Goal: Task Accomplishment & Management: Manage account settings

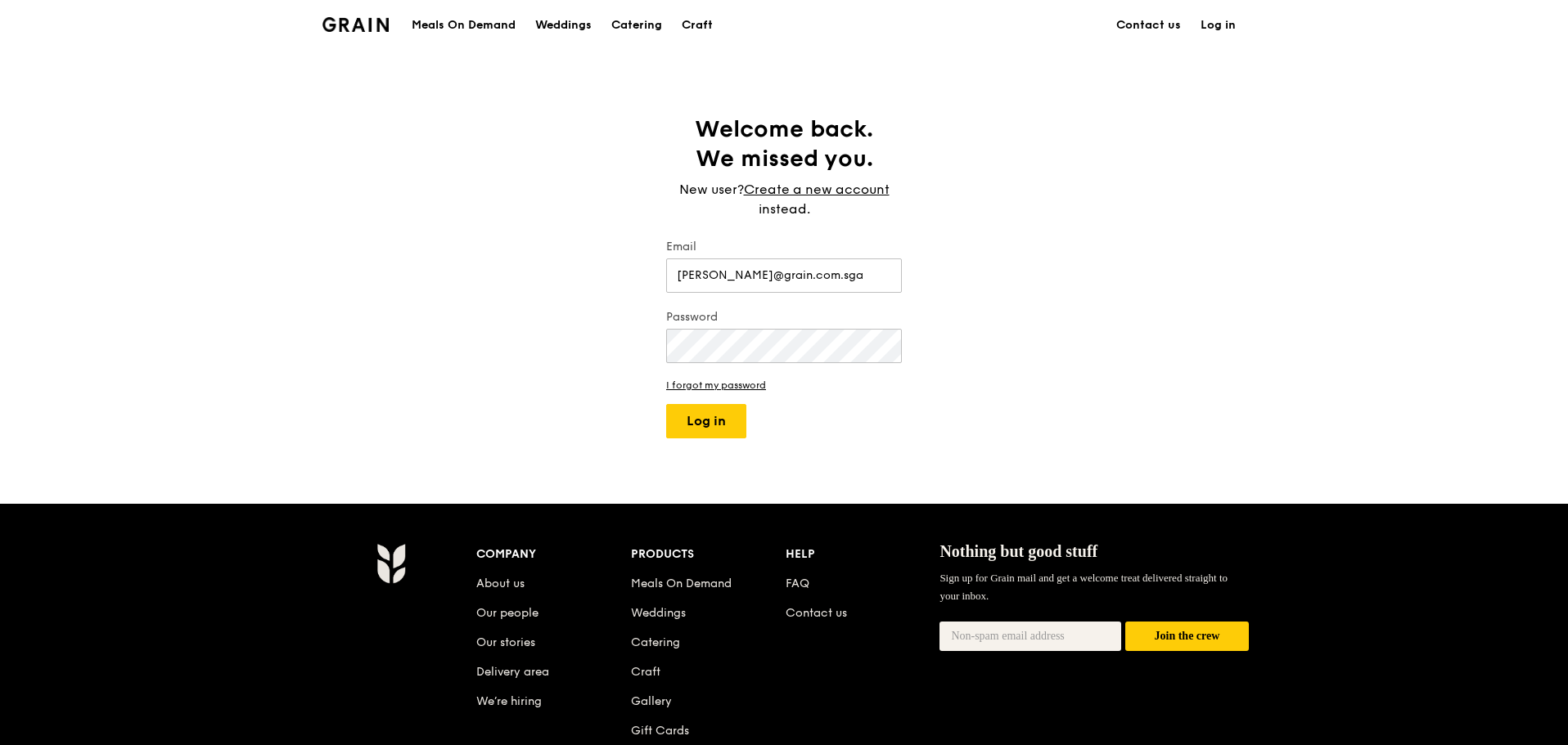
type input "[PERSON_NAME][EMAIL_ADDRESS][DOMAIN_NAME]"
click at [721, 432] on button "Log in" at bounding box center [706, 421] width 80 height 34
select select "100"
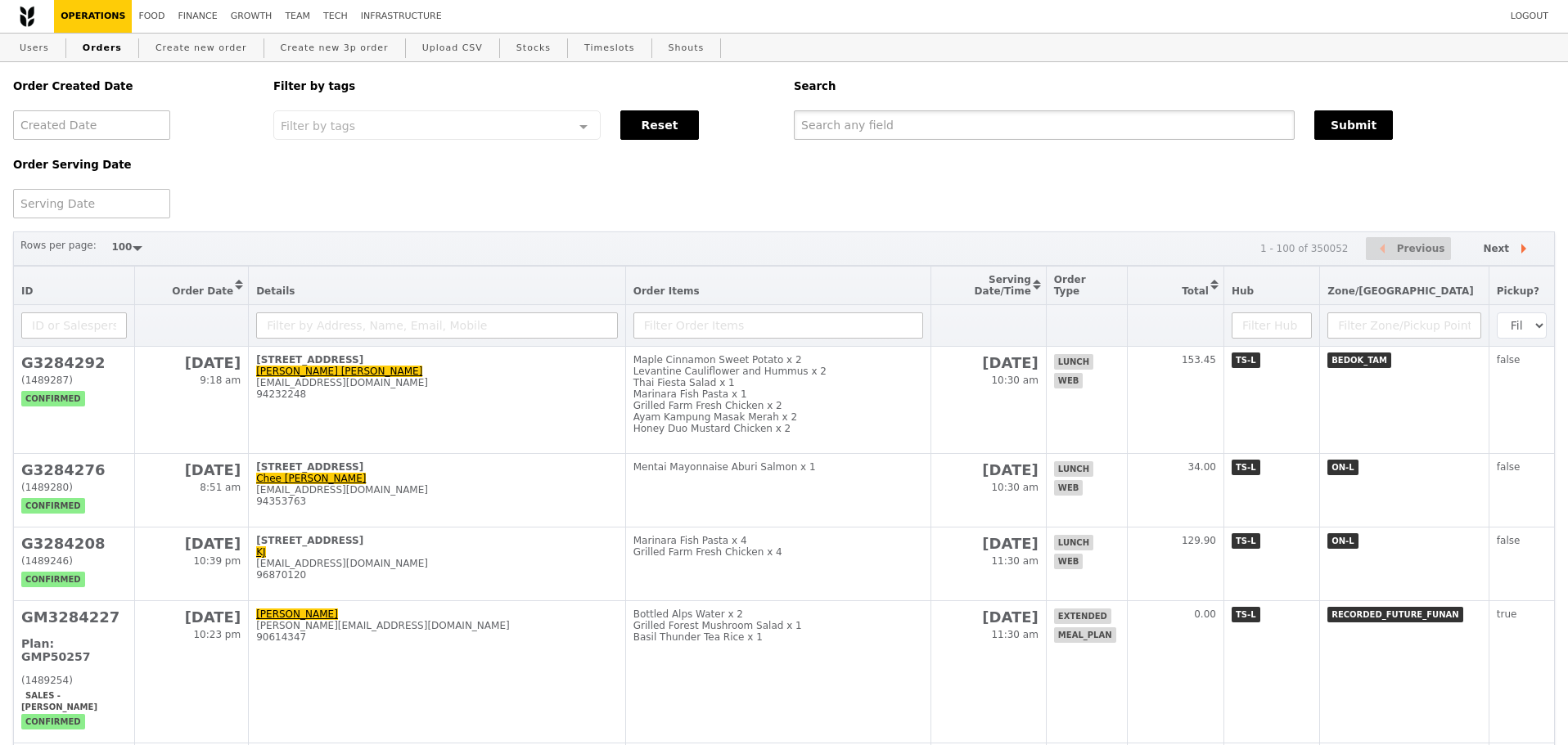
click at [894, 131] on input "text" at bounding box center [1044, 126] width 501 height 30
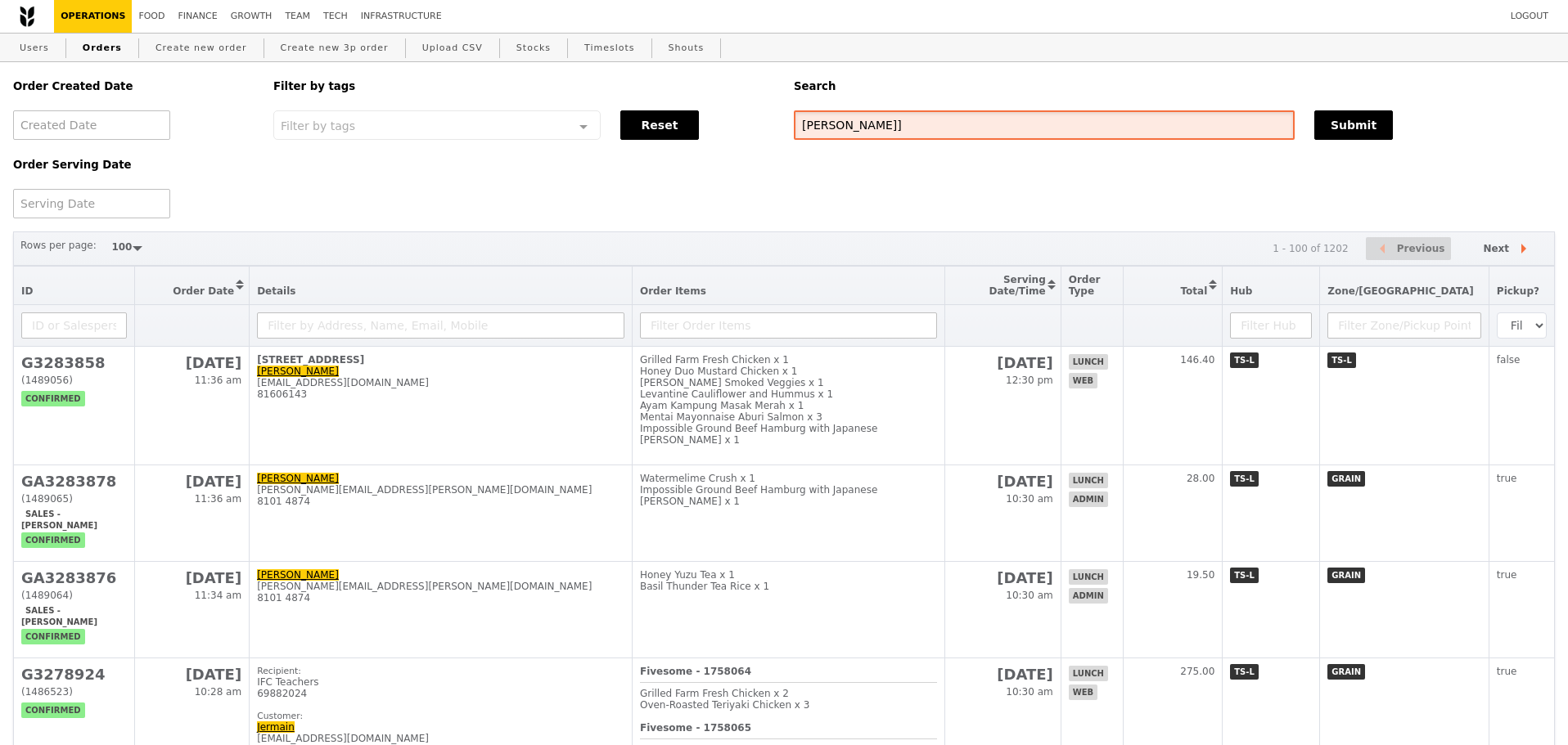
click at [905, 131] on input "[PERSON_NAME]]" at bounding box center [1044, 126] width 501 height 30
type input "[PERSON_NAME]"
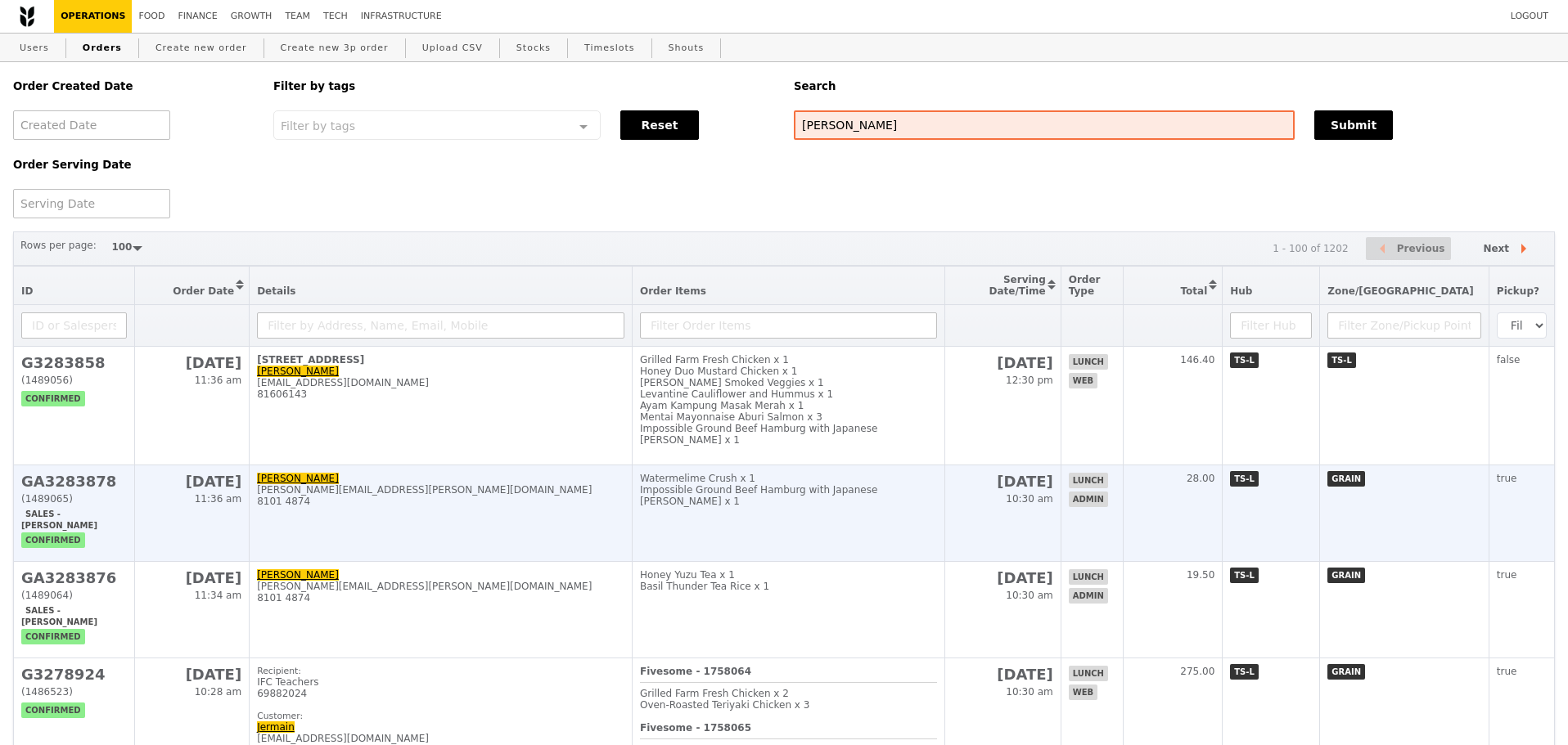
click at [553, 496] on div "[PERSON_NAME][EMAIL_ADDRESS][PERSON_NAME][DOMAIN_NAME]" at bounding box center [440, 490] width 368 height 11
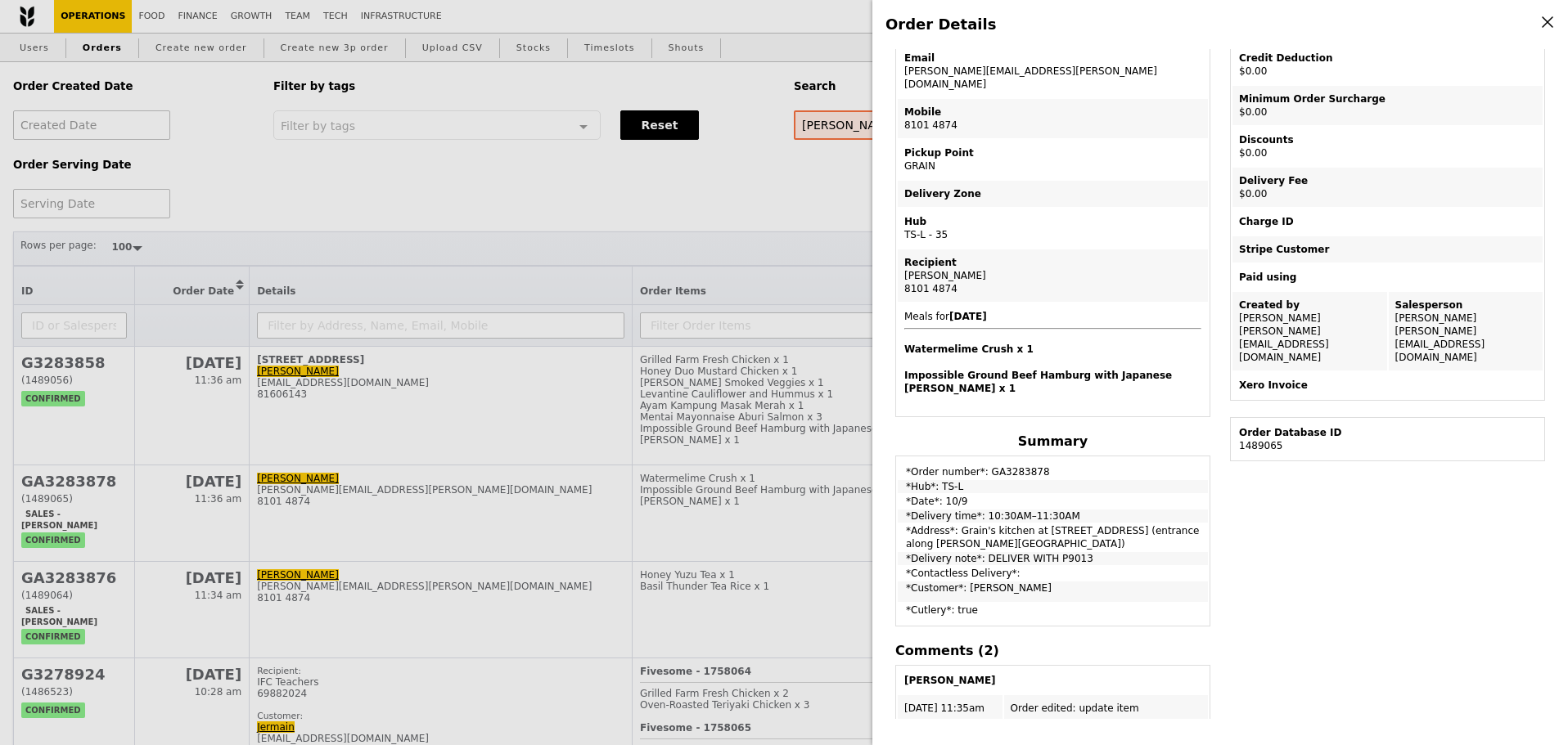
scroll to position [164, 0]
drag, startPoint x: 981, startPoint y: 451, endPoint x: 1051, endPoint y: 454, distance: 70.1
click at [1049, 457] on td "*Order number*: GA3283878" at bounding box center [1052, 467] width 310 height 20
copy td "GA3283878"
click at [1084, 493] on td "*Date*: 10/9" at bounding box center [1052, 499] width 310 height 13
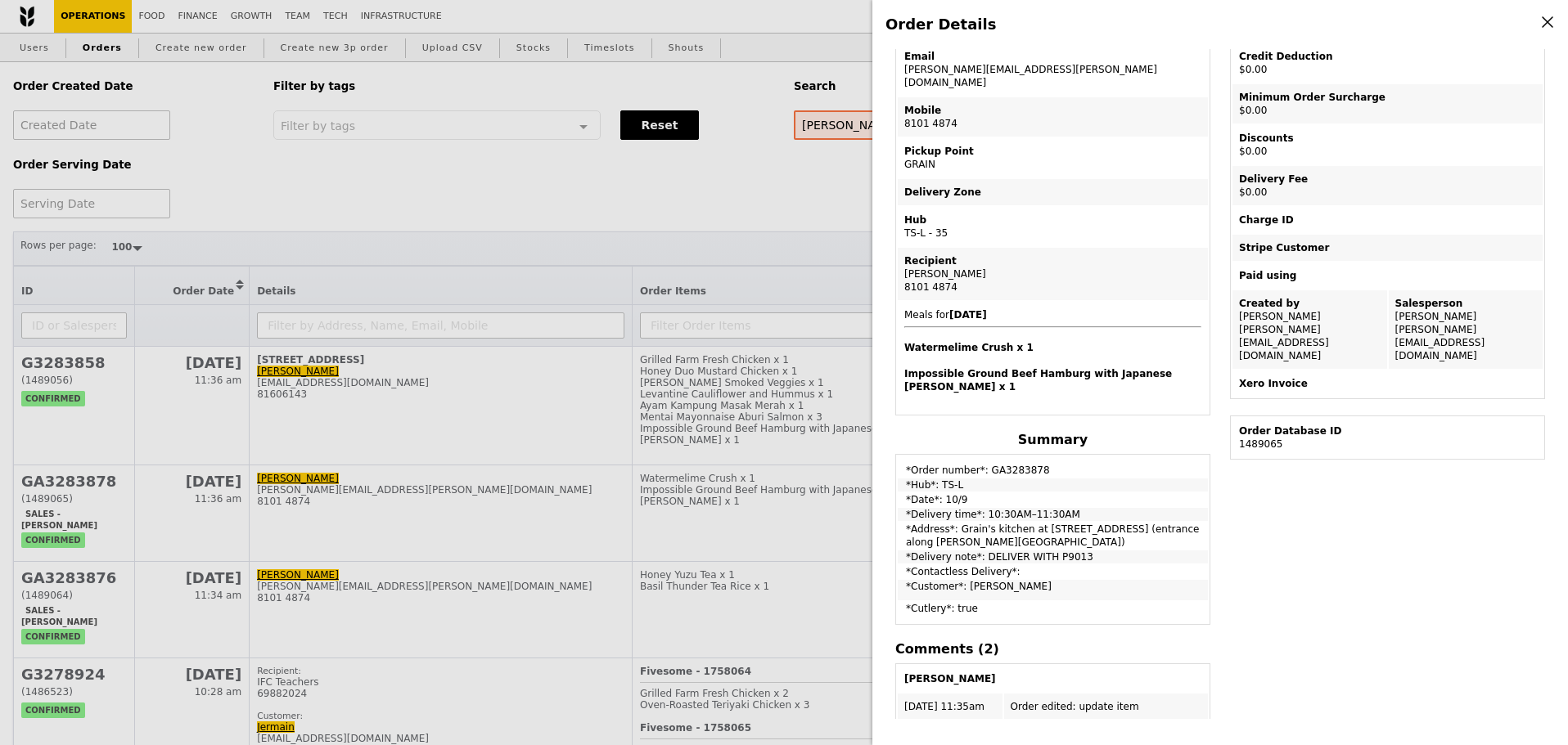
drag, startPoint x: 1044, startPoint y: 535, endPoint x: 1091, endPoint y: 533, distance: 47.0
click at [1091, 551] on td "*Delivery note*: DELIVER WITH P9013" at bounding box center [1052, 557] width 310 height 13
copy td "P9013"
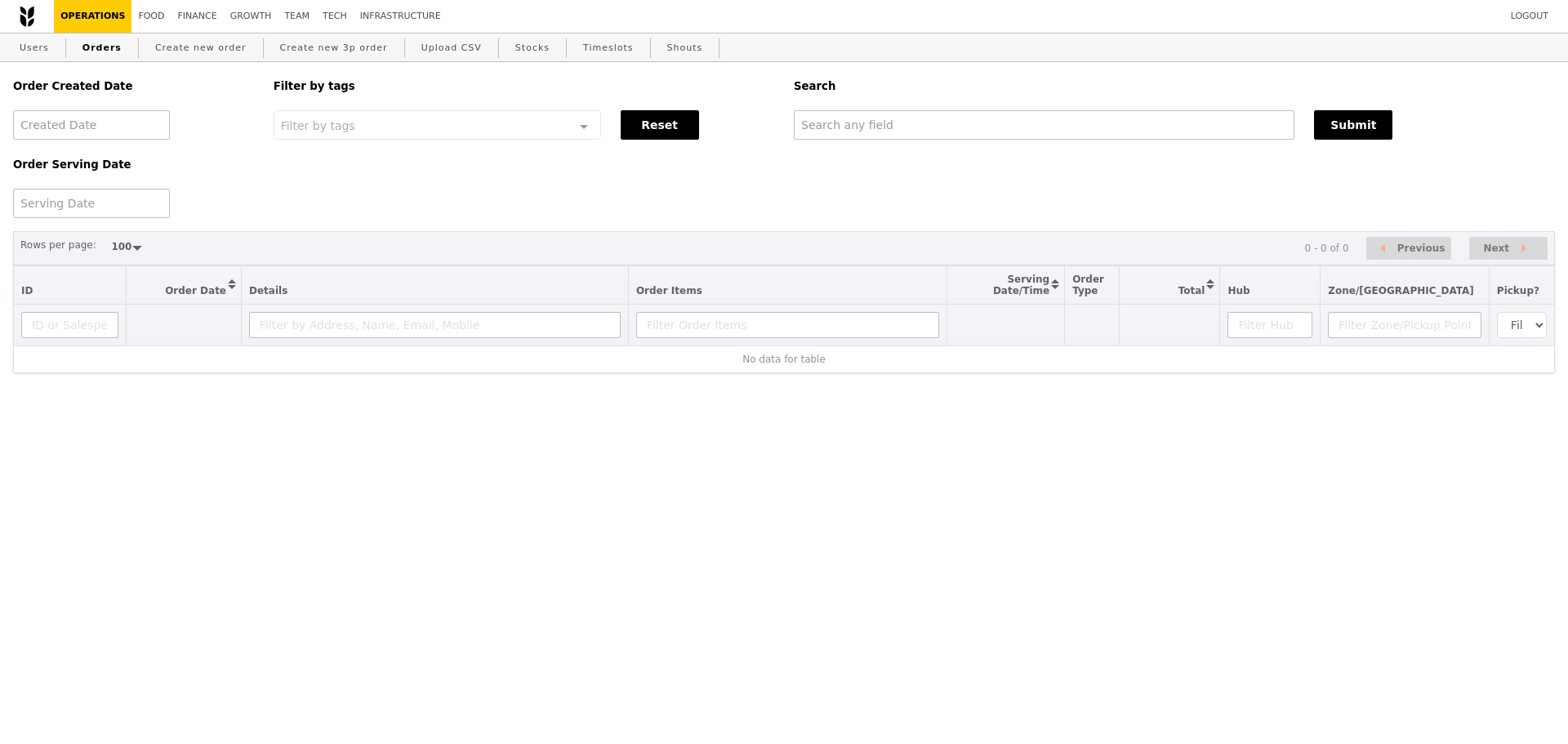
select select "100"
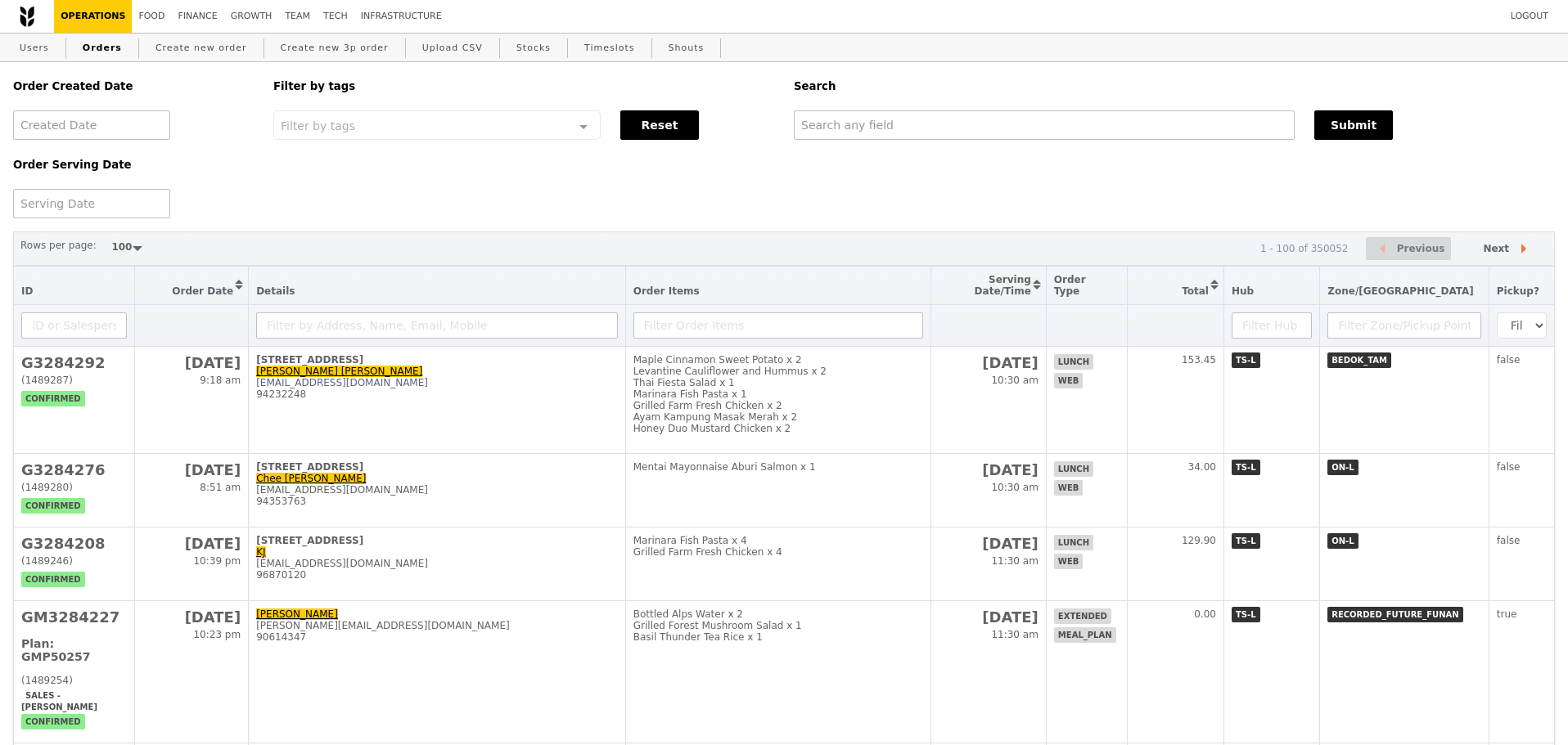
click at [962, 142] on div "Order Created Date Order Serving Date Filter by tags Filter by tags Meal_Plan W…" at bounding box center [784, 140] width 1561 height 156
click at [962, 137] on input "text" at bounding box center [1044, 126] width 501 height 30
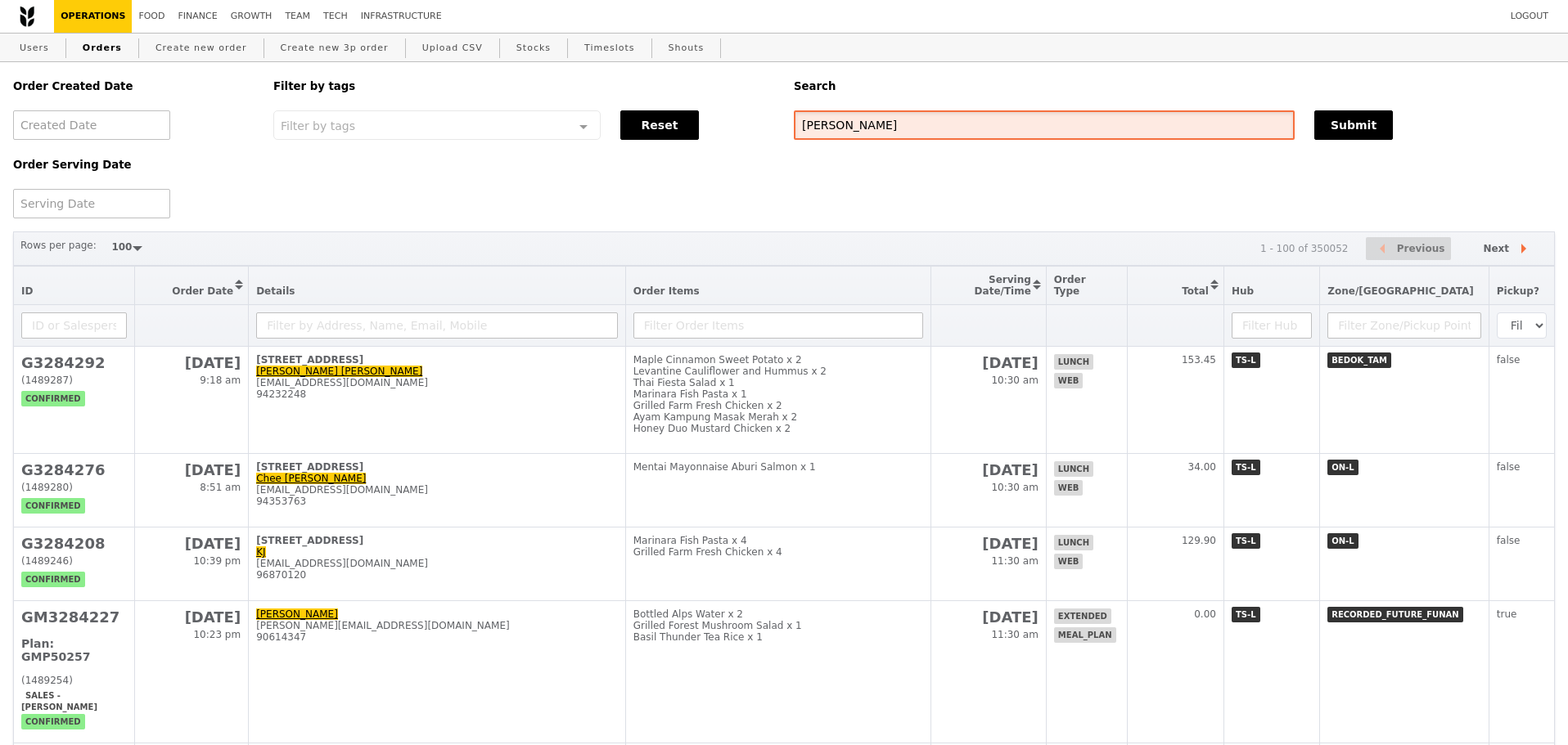
type input "[PERSON_NAME]"
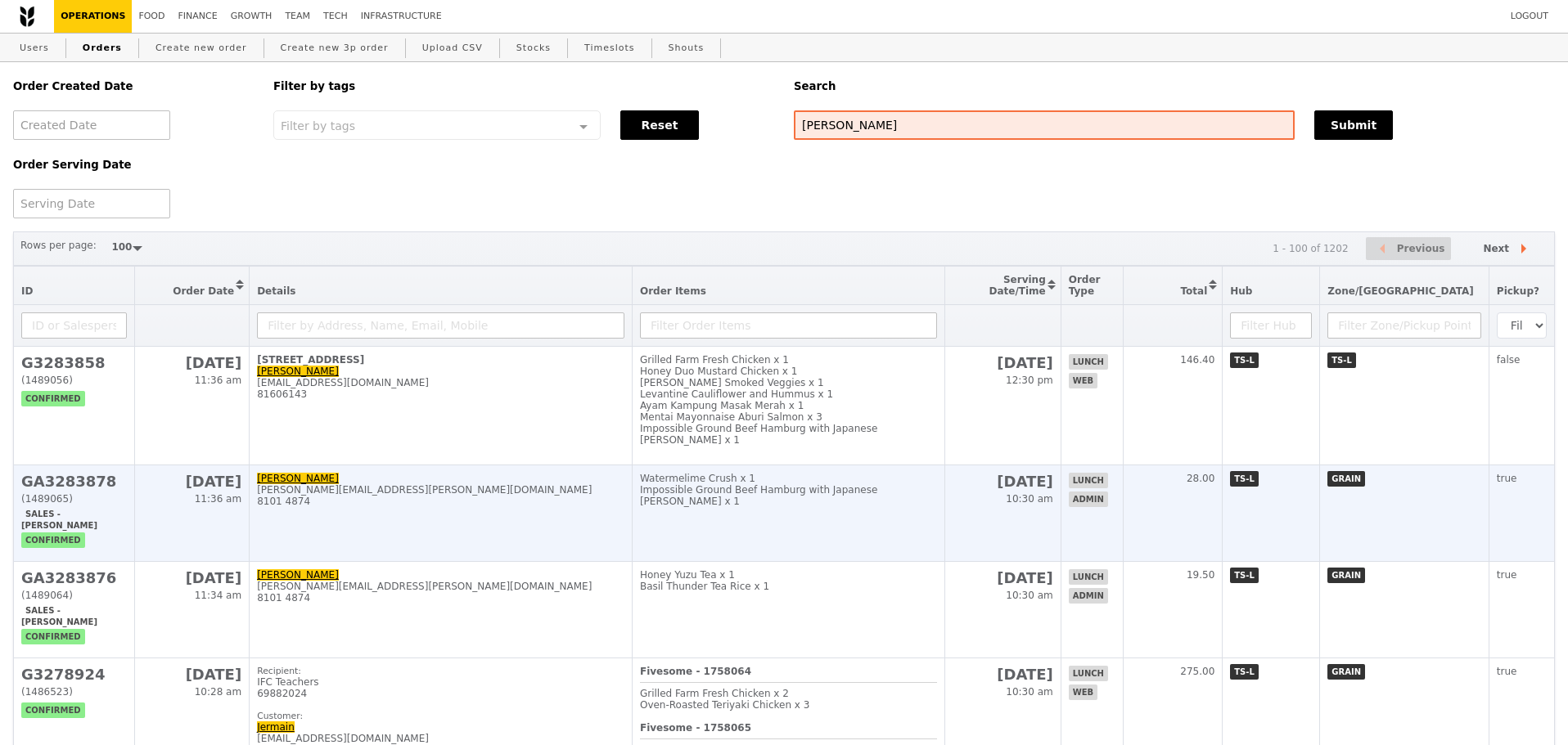
click at [623, 526] on td "[PERSON_NAME] [PERSON_NAME][EMAIL_ADDRESS][PERSON_NAME][DOMAIN_NAME] 8101 4874" at bounding box center [441, 513] width 383 height 97
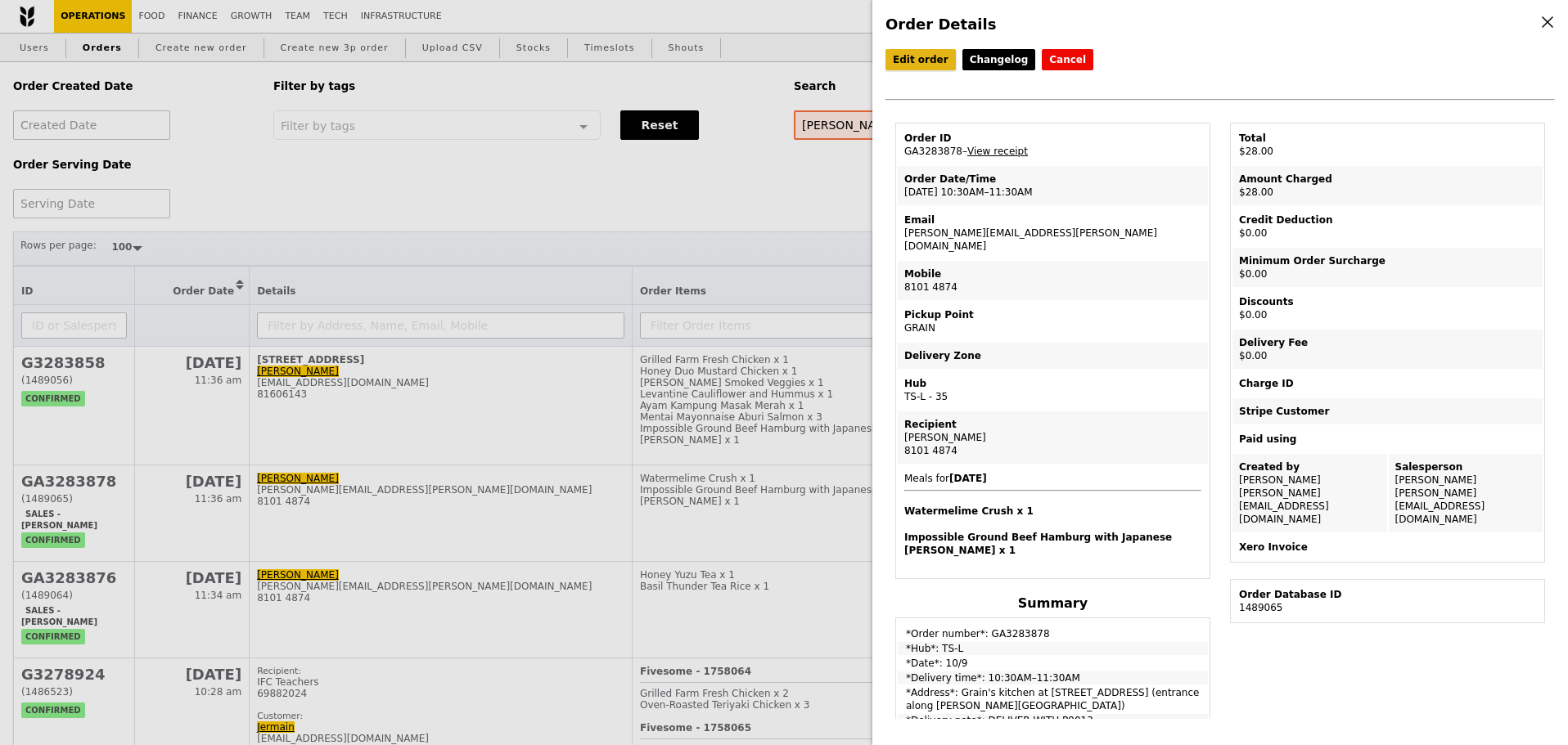
click at [928, 55] on link "Edit order" at bounding box center [921, 60] width 71 height 21
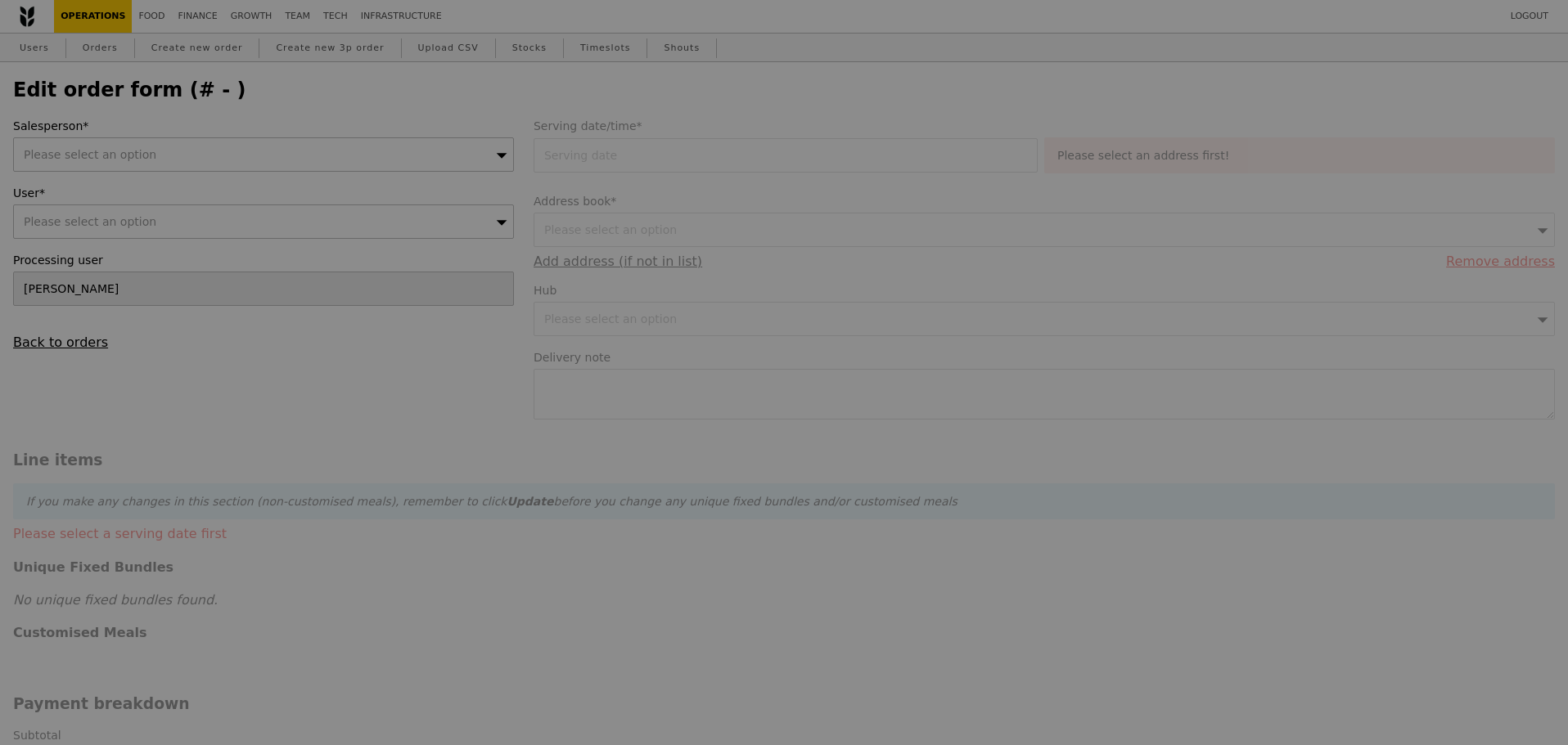
type input "[DATE]"
type textarea "DELIVER WITH P9013"
type input "Loading..."
type input "28.00"
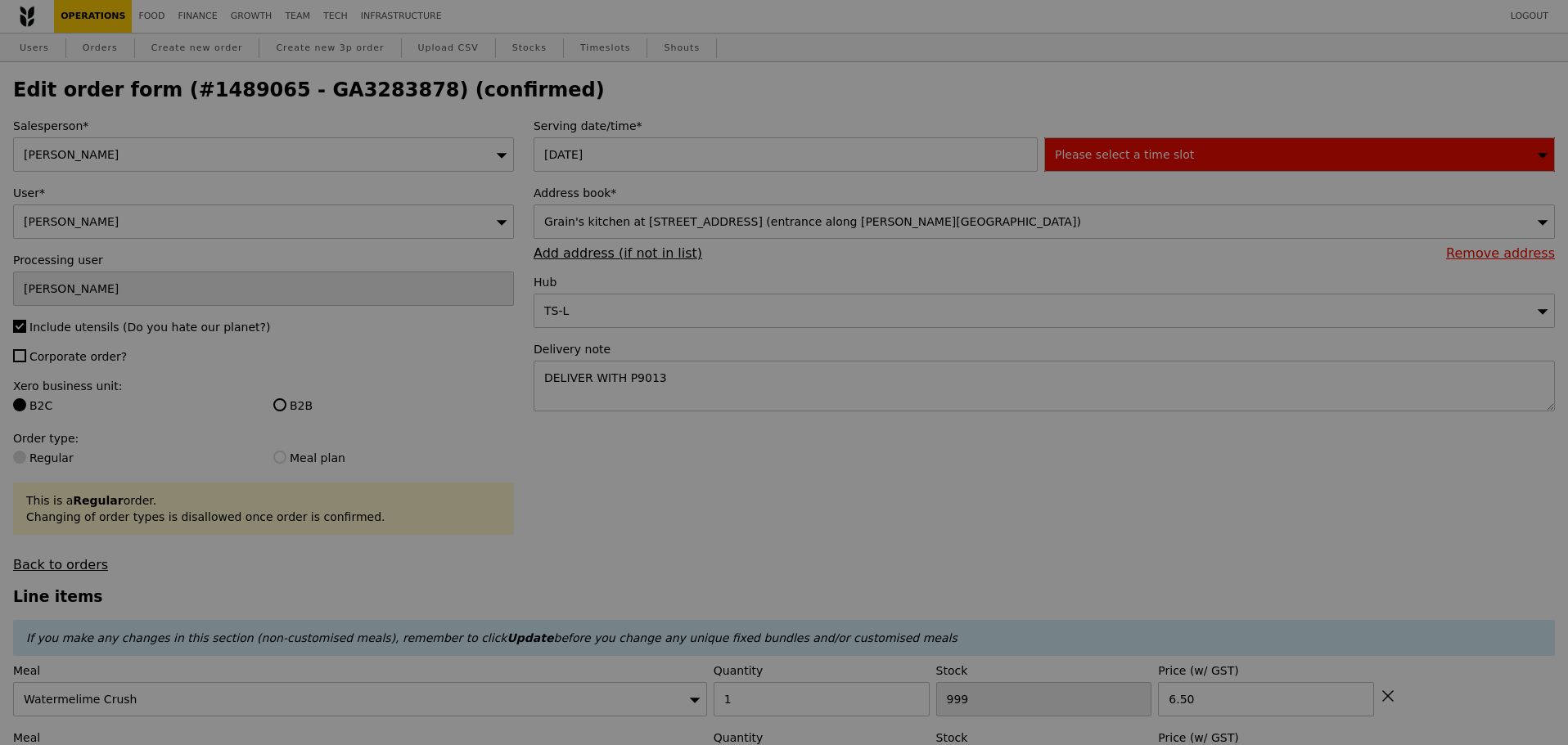
type input "491"
type input "493"
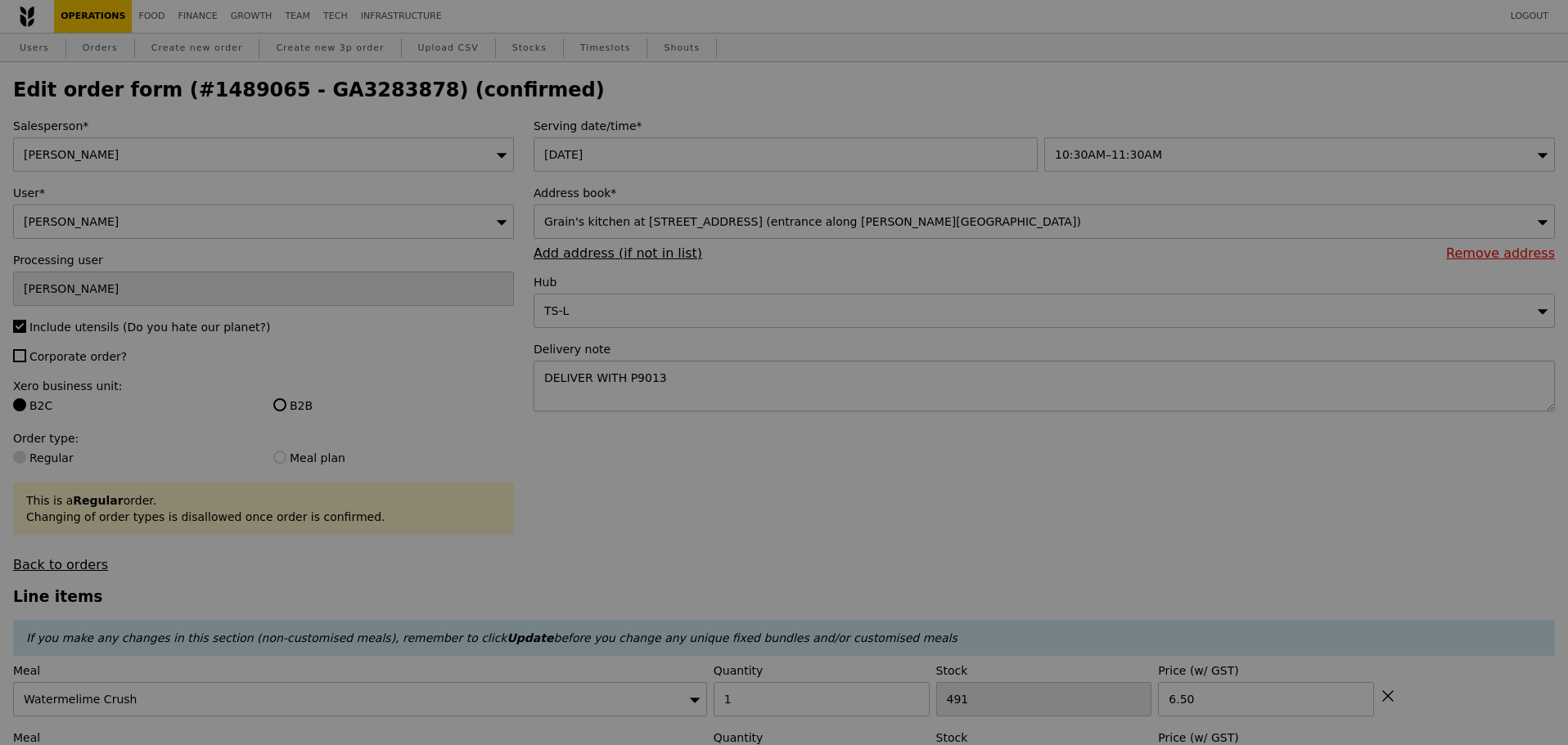
type input "Update"
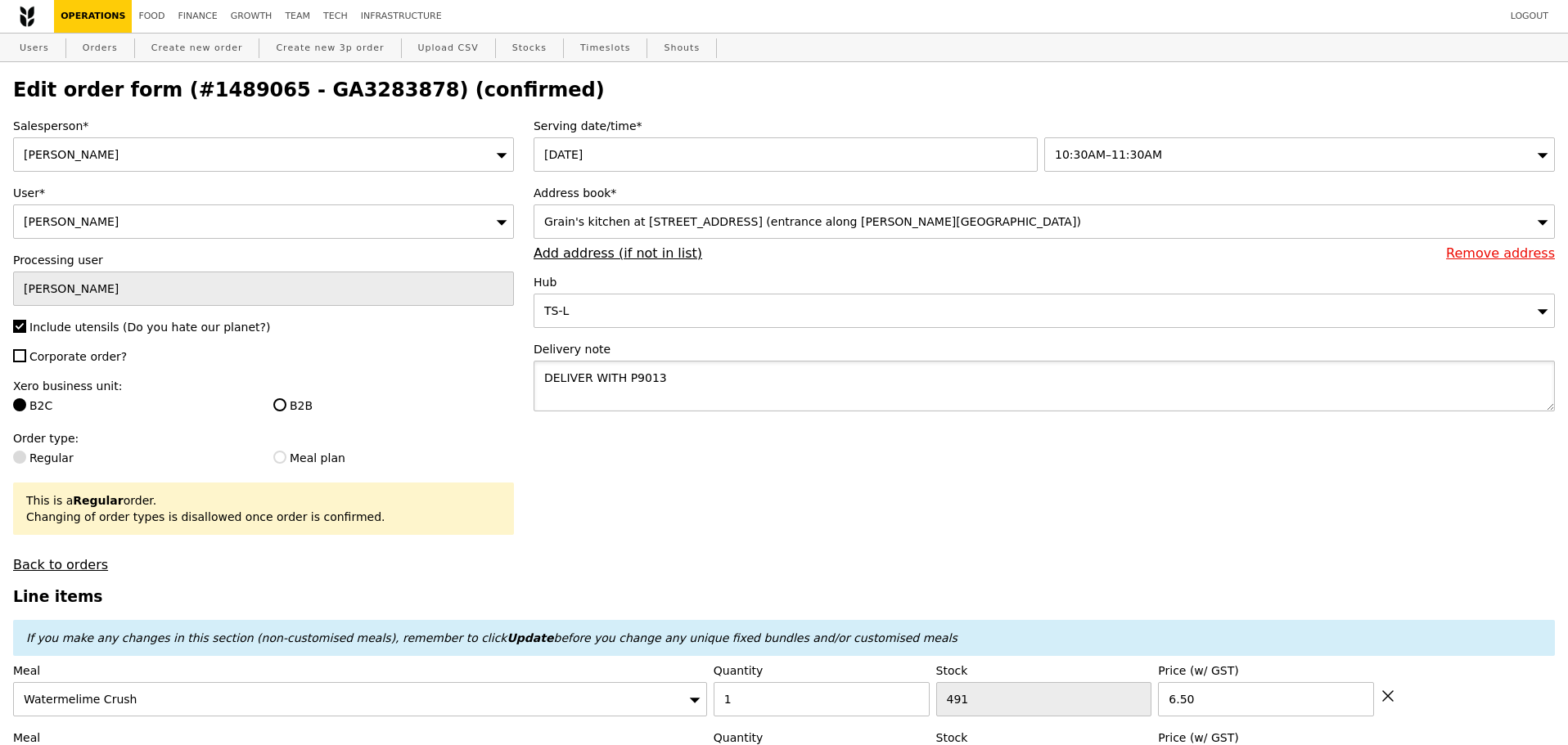
click at [690, 380] on textarea "DELIVER WITH P9013" at bounding box center [1044, 386] width 1022 height 51
type textarea "DELIVER WITH P9013"
select select "100"
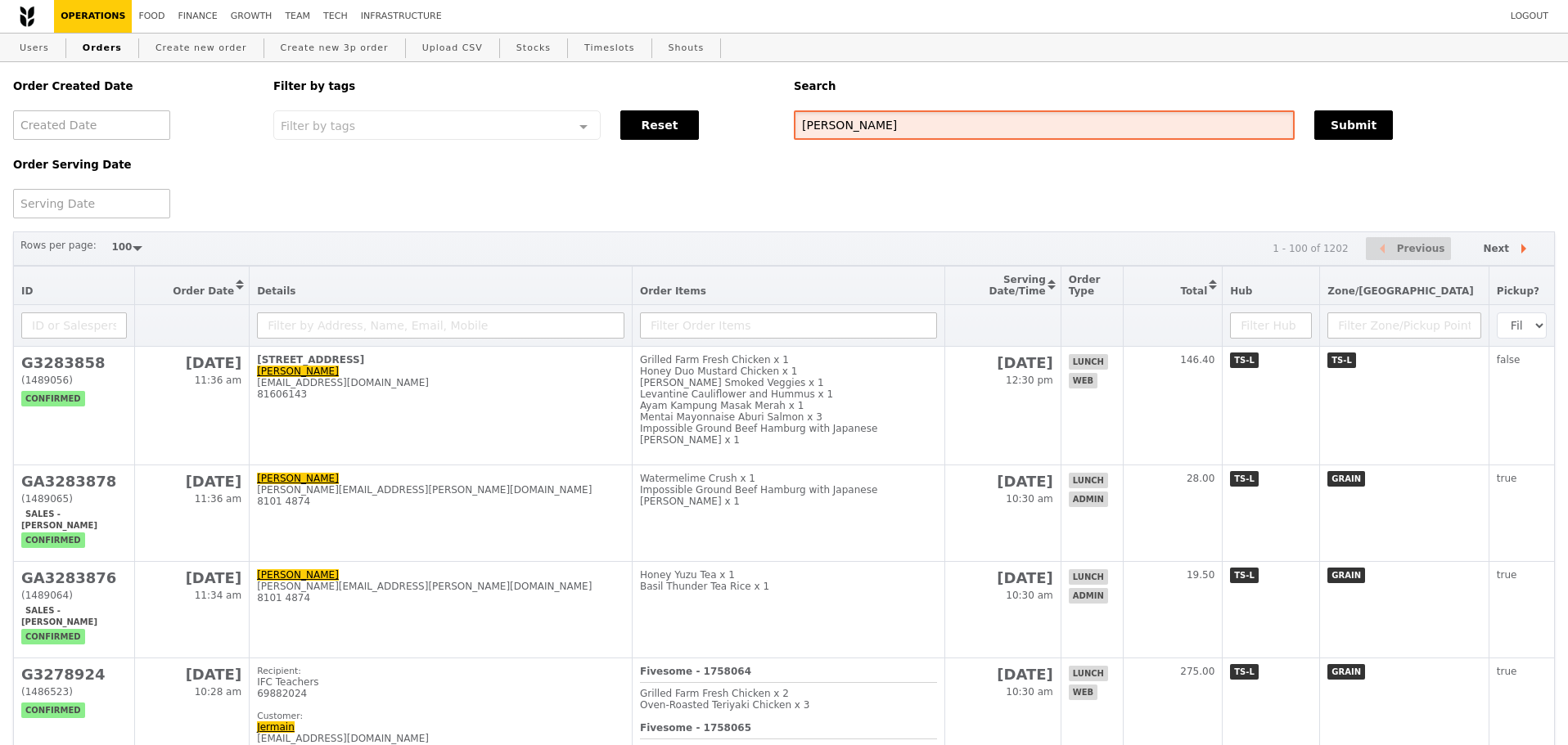
click at [939, 121] on input "[PERSON_NAME]" at bounding box center [1044, 126] width 501 height 30
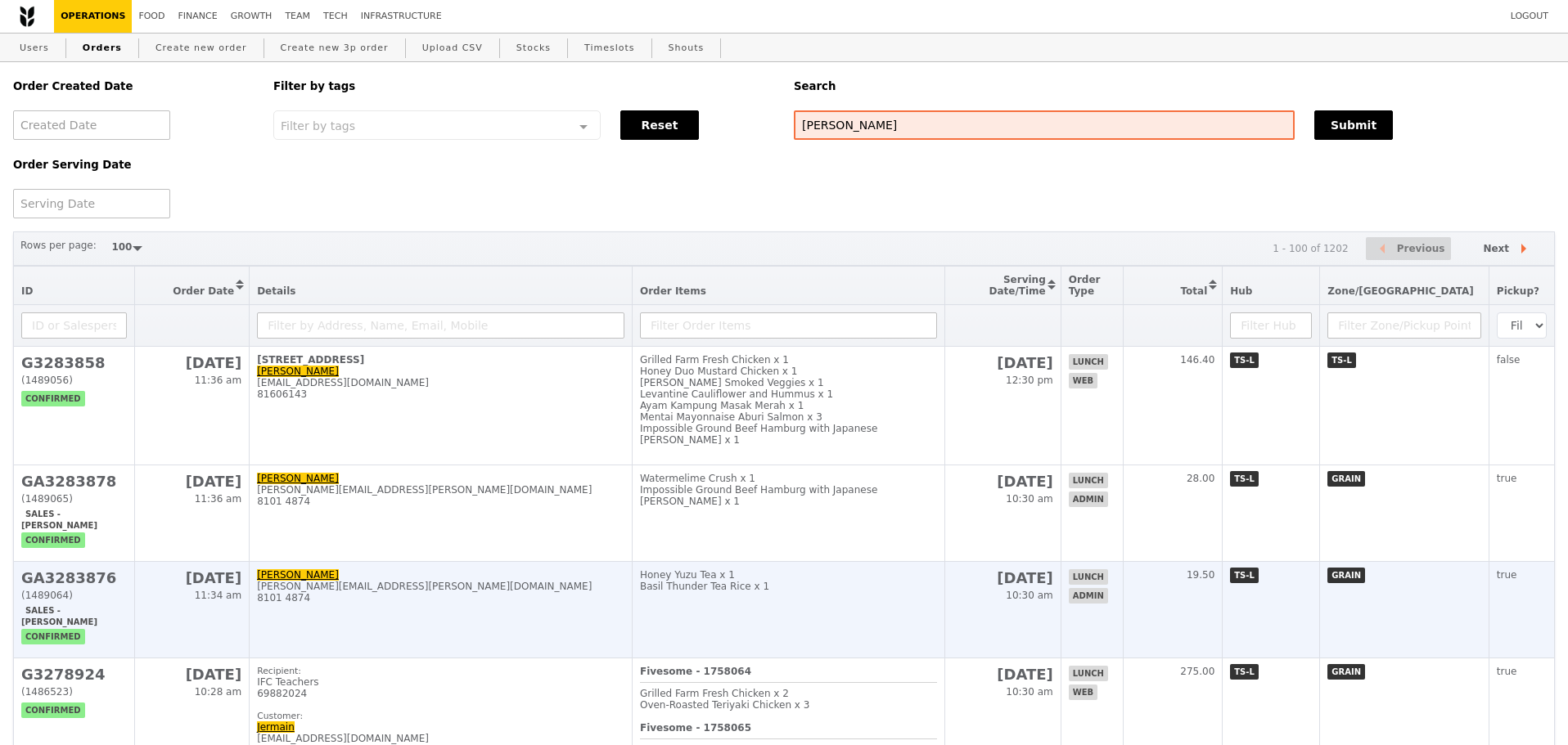
click at [762, 614] on td "Honey Yuzu Tea x 1 Basil Thunder Tea Rice x 1" at bounding box center [788, 610] width 313 height 97
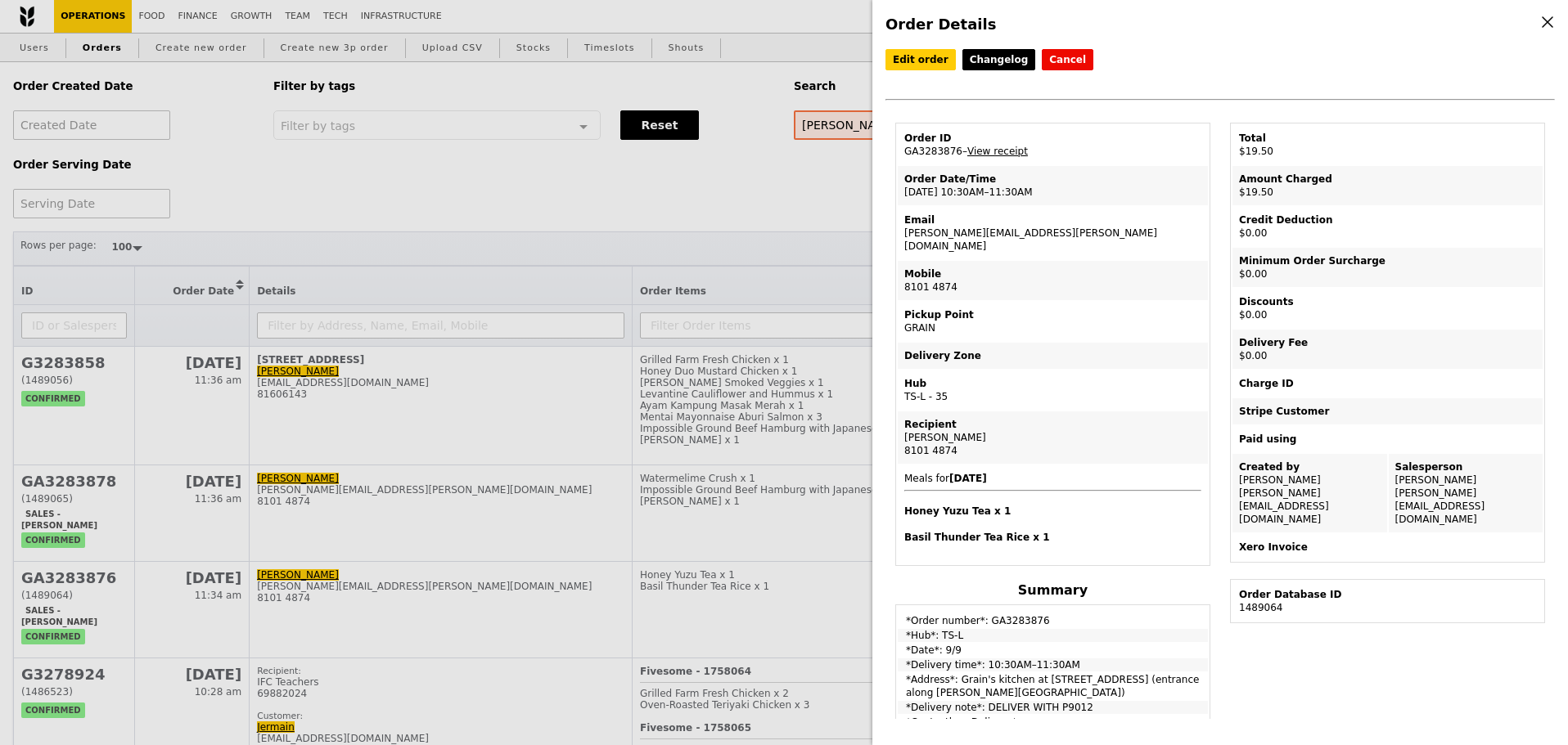
click at [1107, 505] on h4 "Honey Yuzu Tea x 1" at bounding box center [1052, 512] width 297 height 13
click at [764, 211] on div "Order Details Edit order Changelog Cancel Order ID GA3283876 – View receipt Ord…" at bounding box center [784, 372] width 1568 height 745
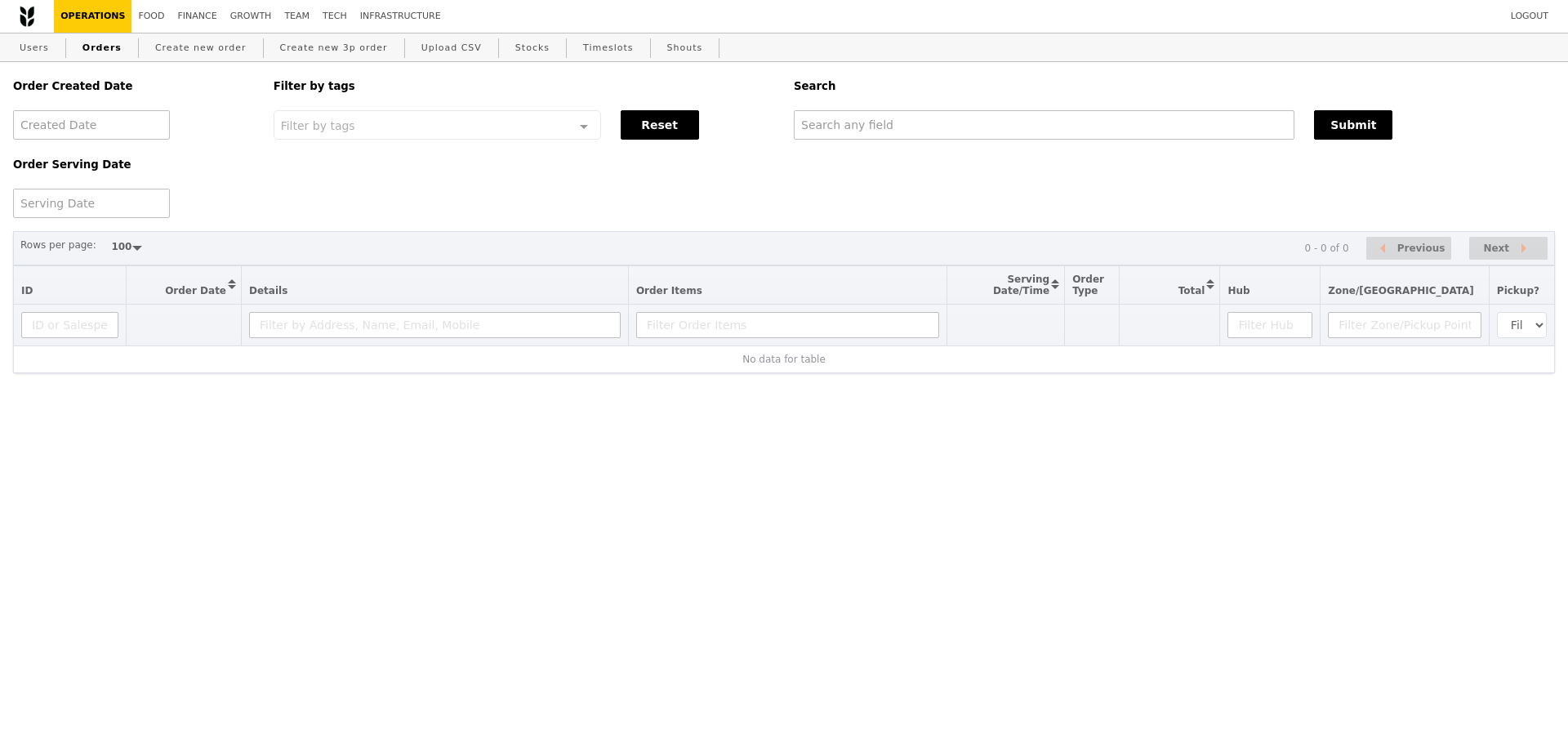
select select "100"
click at [925, 128] on input "text" at bounding box center [1043, 125] width 500 height 30
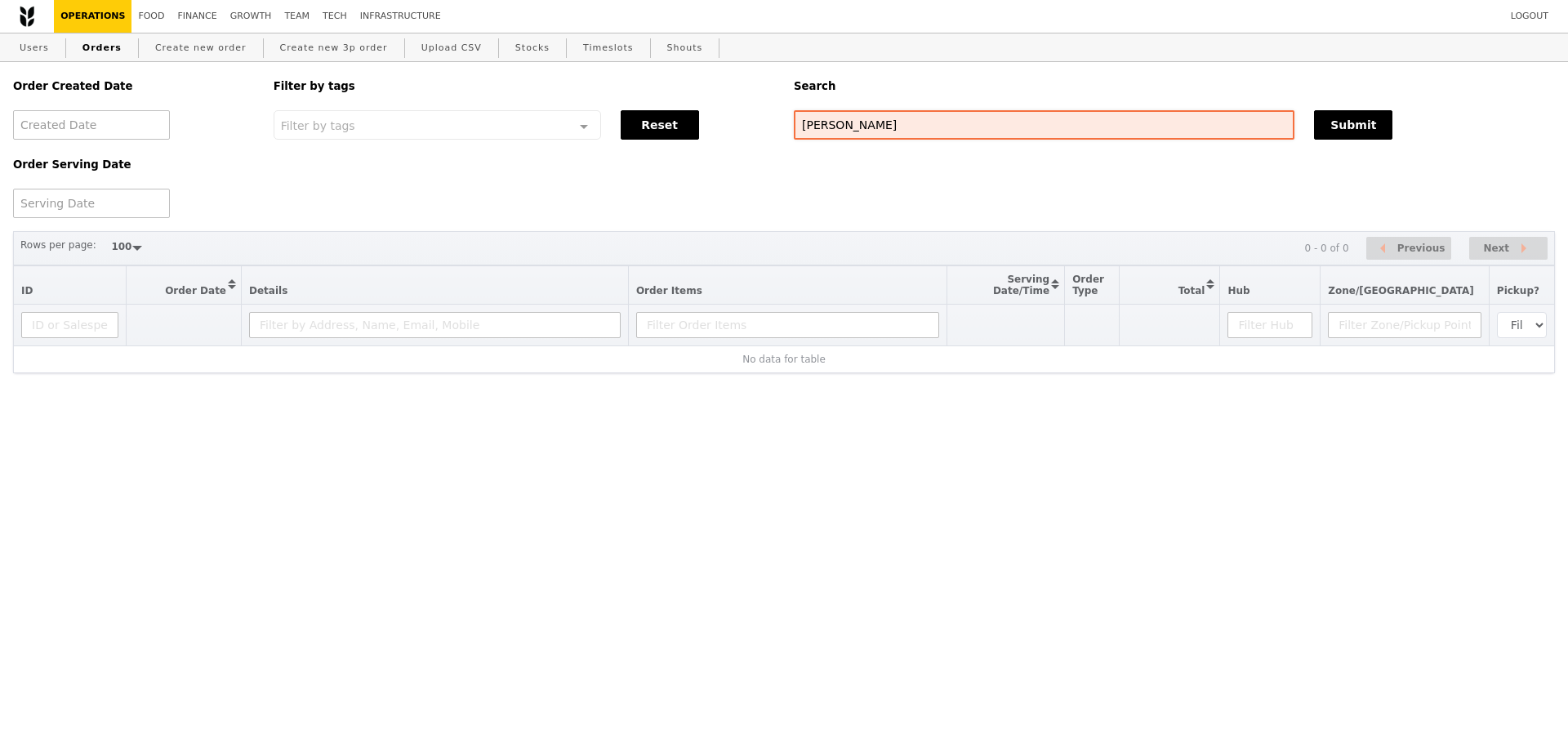
type input "regina"
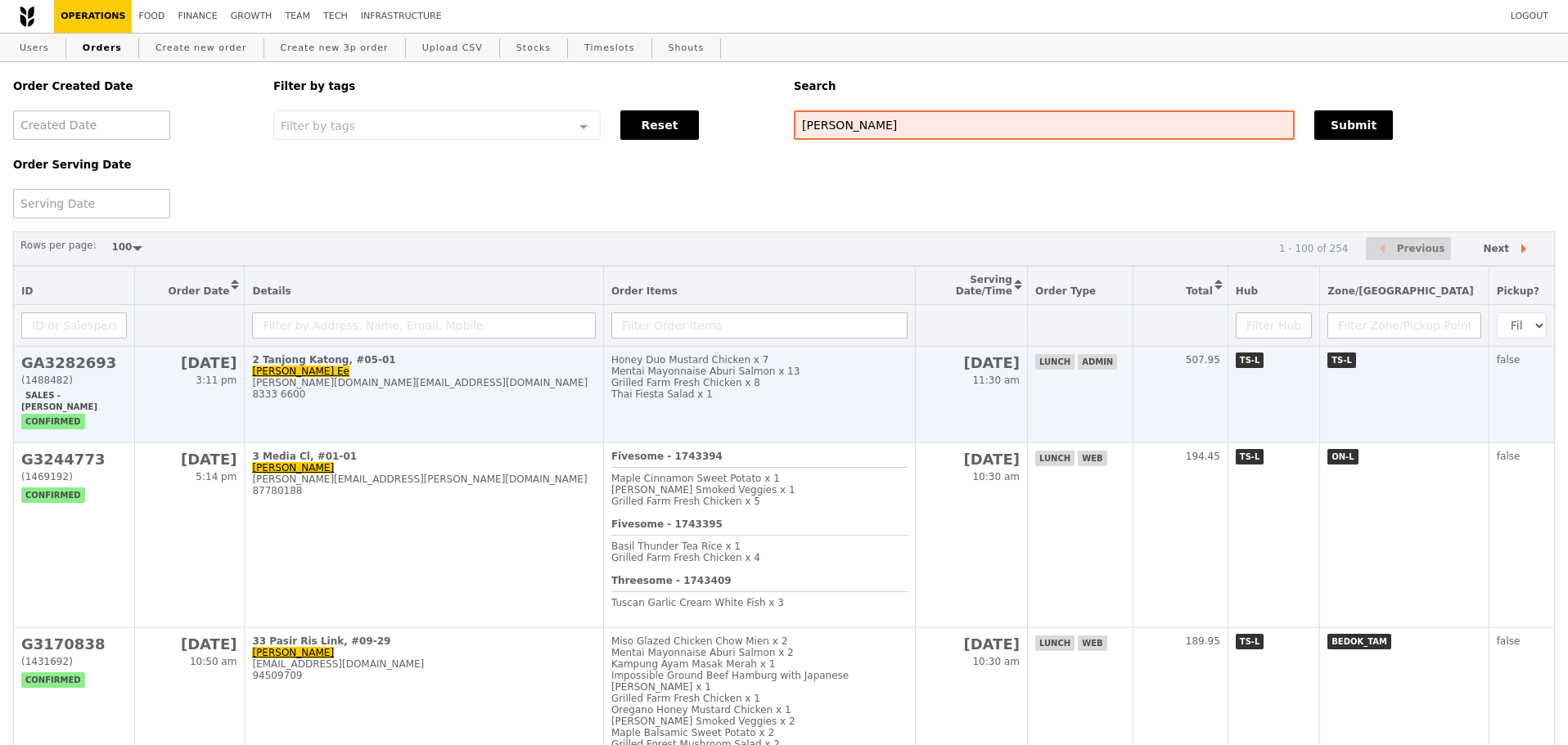
click at [745, 416] on td "Honey Duo Mustard Chicken x 7 Mentai Mayonnaise Aburi Salmon x 13 Grilled Farm …" at bounding box center [758, 395] width 312 height 97
click at [833, 389] on div "Grilled Farm Fresh Chicken x 8" at bounding box center [759, 382] width 296 height 11
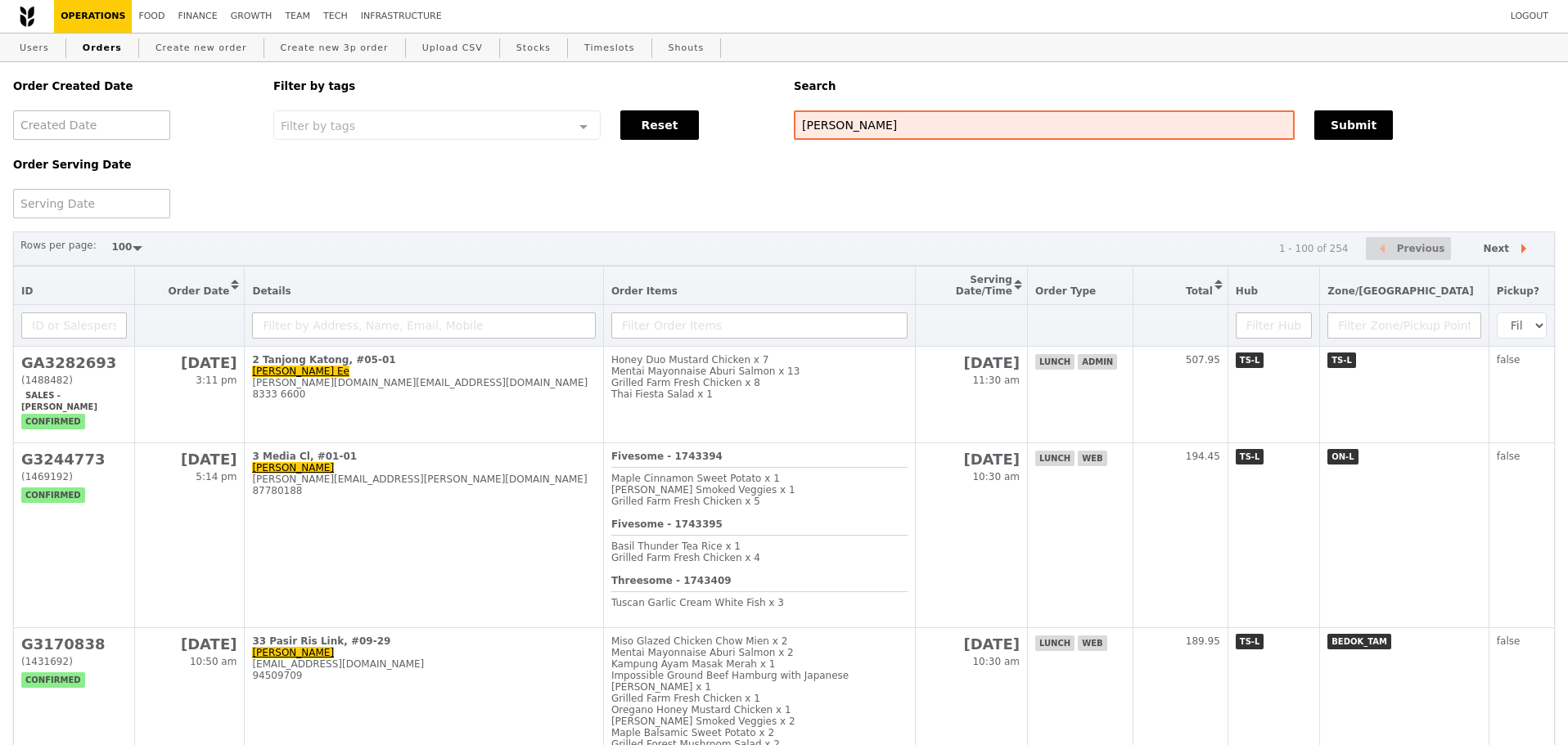
click at [819, 196] on div "Order Created Date Order Serving Date Filter by tags Filter by tags Meal_Plan W…" at bounding box center [784, 140] width 1561 height 156
click at [342, 200] on div "Order Created Date Order Serving Date Filter by tags Filter by tags Meal_Plan W…" at bounding box center [784, 140] width 1561 height 156
click at [323, 213] on div "Order Created Date Order Serving Date Filter by tags Filter by tags Meal_Plan W…" at bounding box center [784, 140] width 1561 height 156
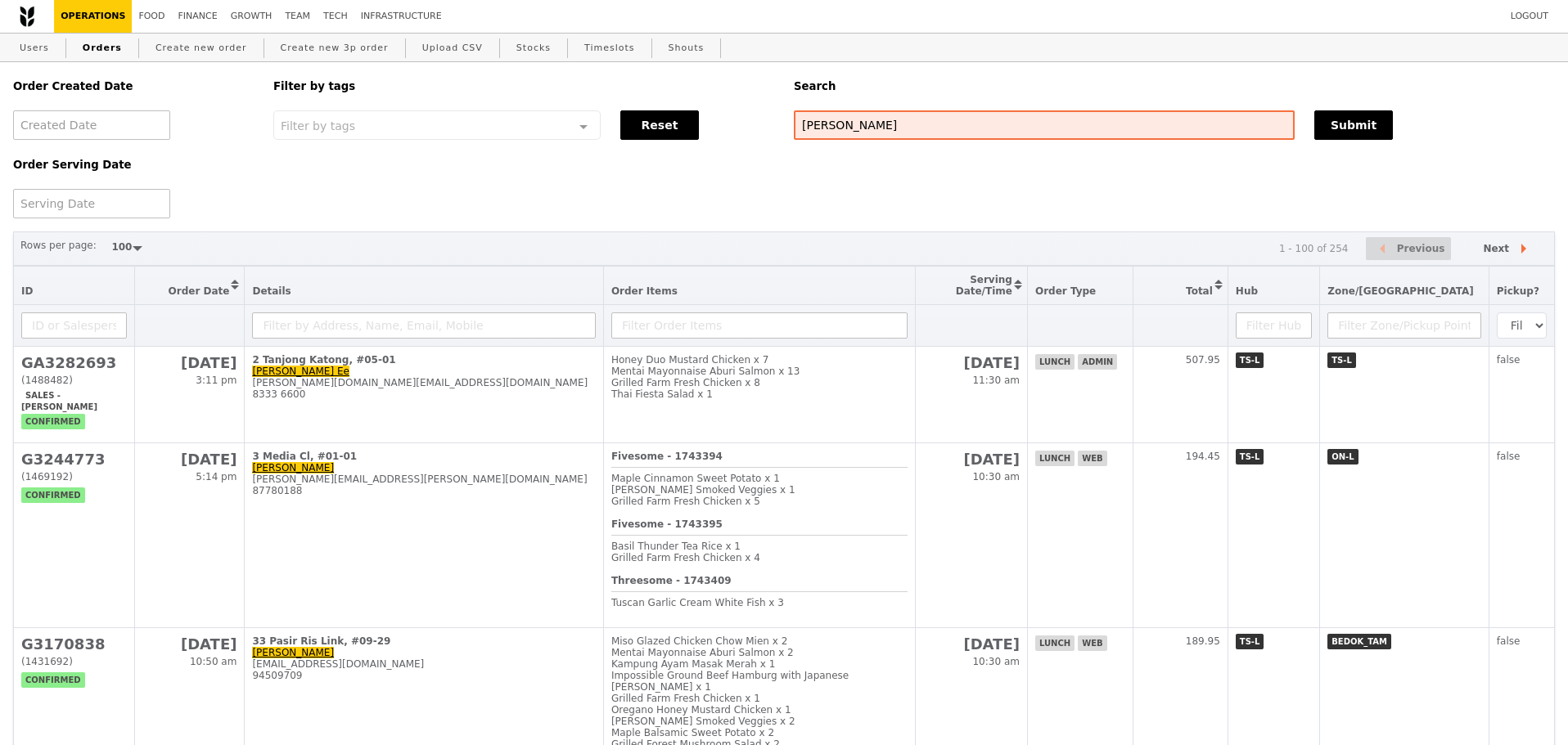
click at [668, 245] on div "Rows per page: 50 100 200 1 - 100 of 254 Previous Next" at bounding box center [784, 249] width 1542 height 35
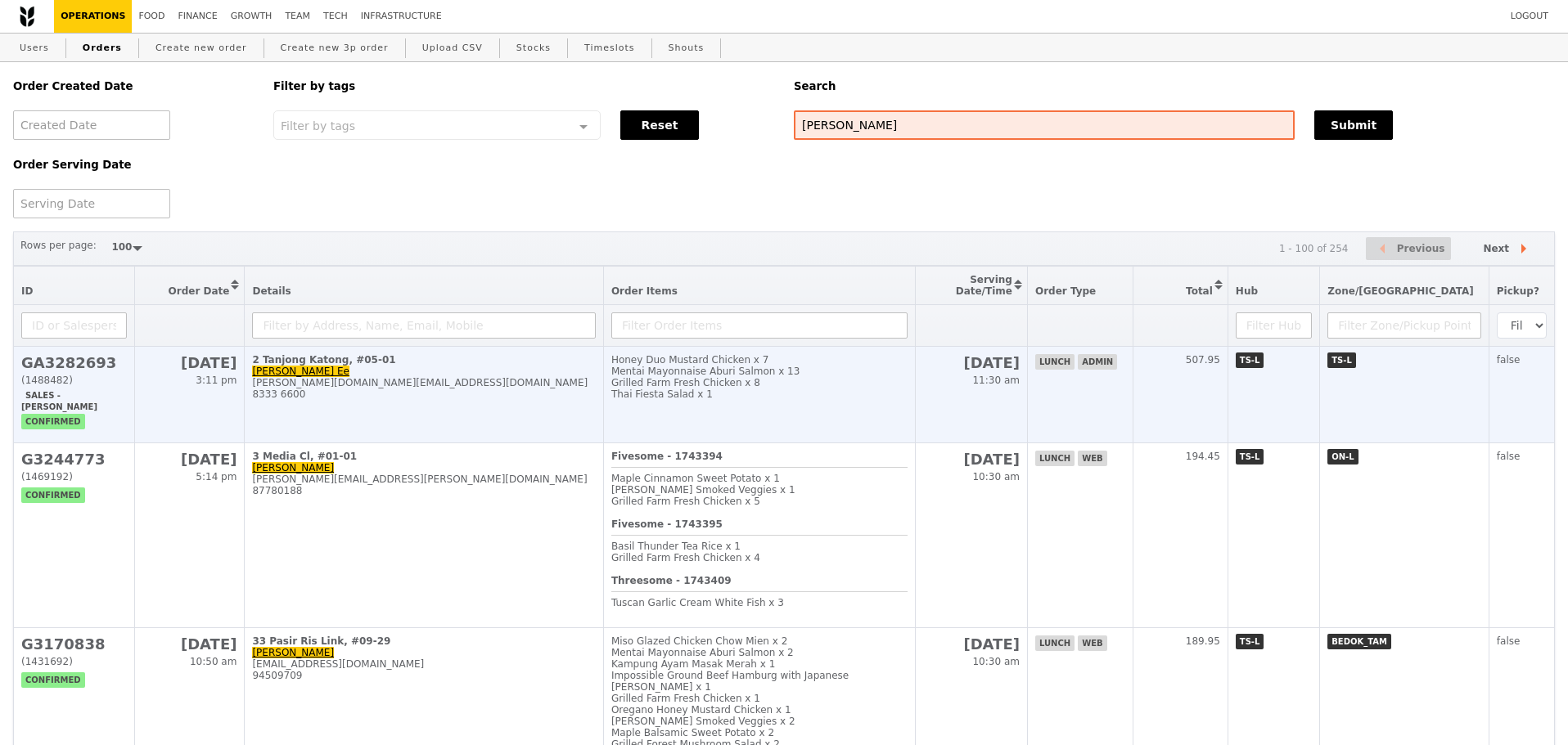
click at [595, 400] on div "8333 6600" at bounding box center [423, 394] width 343 height 11
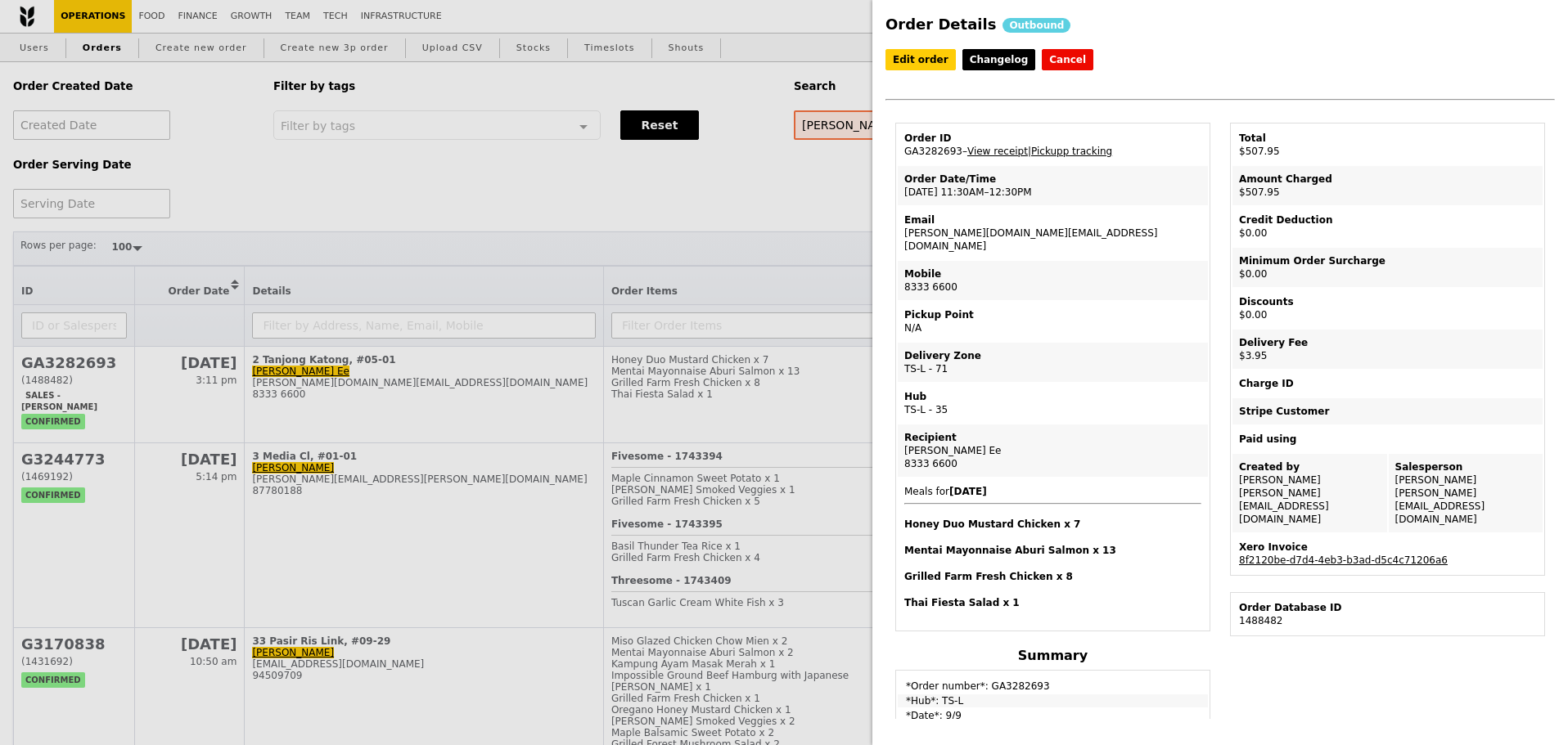
click at [588, 418] on div "Order Details Outbound Edit order Changelog Cancel Order ID GA3282693 – View re…" at bounding box center [784, 372] width 1568 height 745
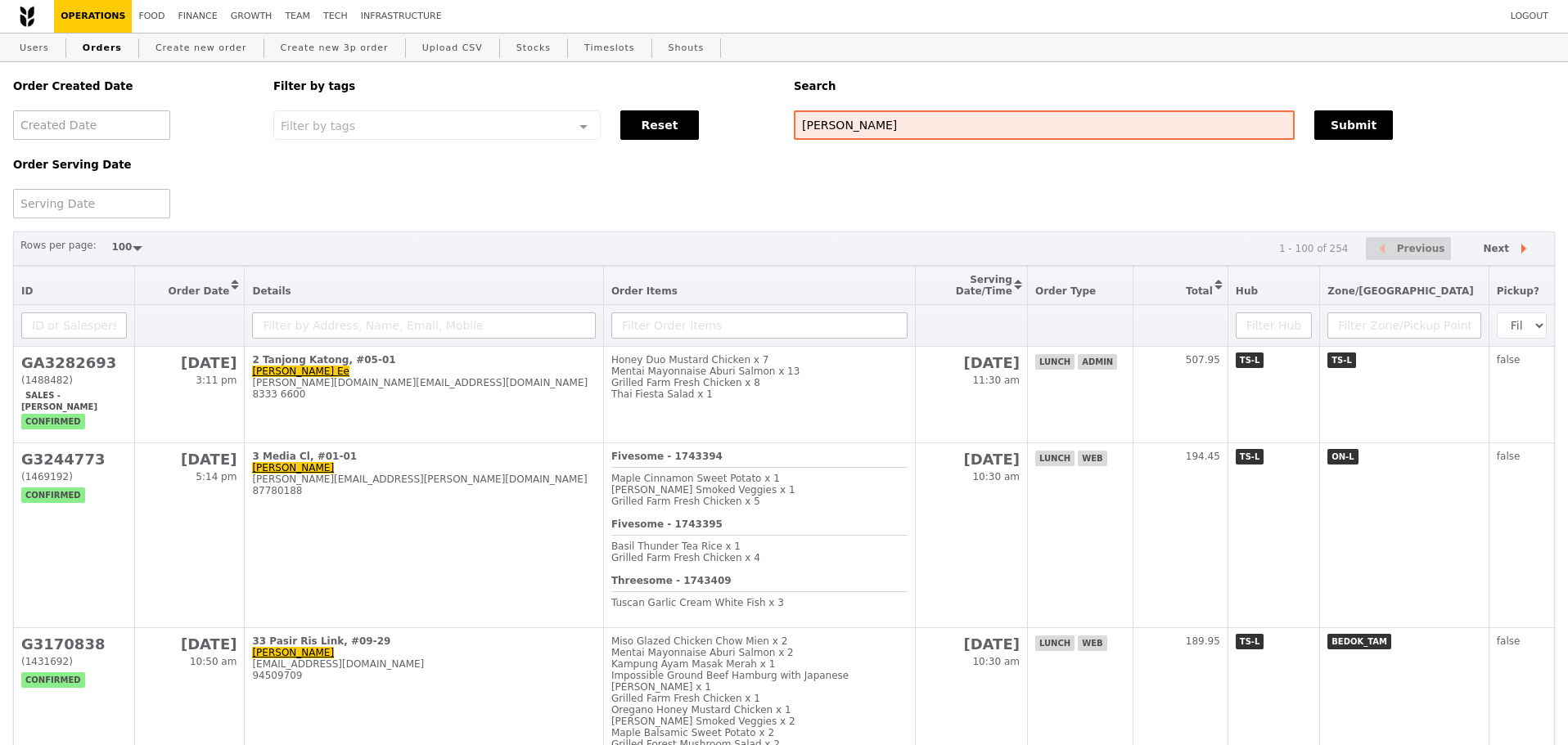
click at [588, 418] on td "2 Tanjong Katong, #05-01 Regina Ee regina.ee@vitapartners.com 8333 6600" at bounding box center [423, 395] width 358 height 97
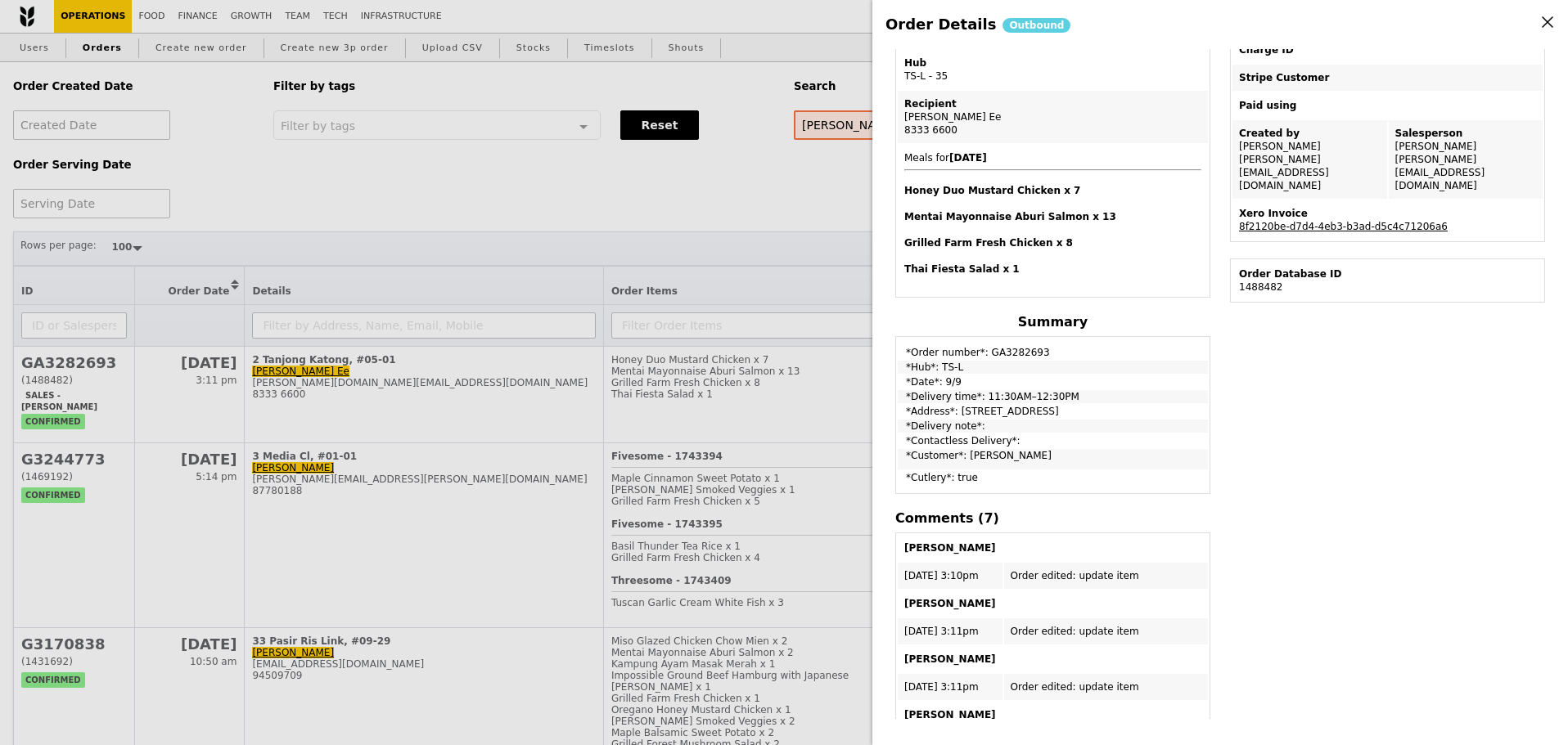
scroll to position [491, 0]
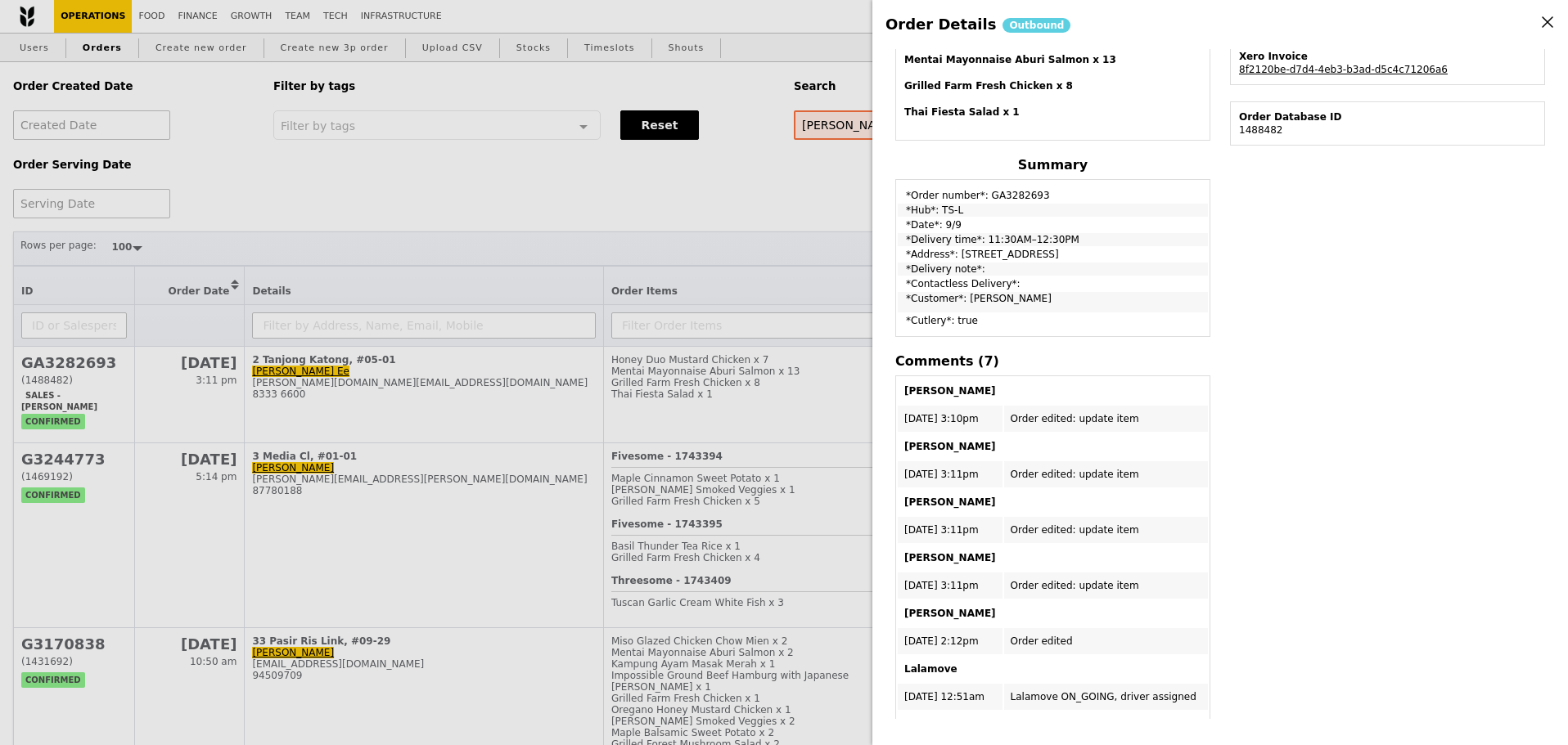
click at [780, 228] on div "Order Details Outbound Edit order Changelog Cancel Order ID GA3282693 – View re…" at bounding box center [784, 372] width 1568 height 745
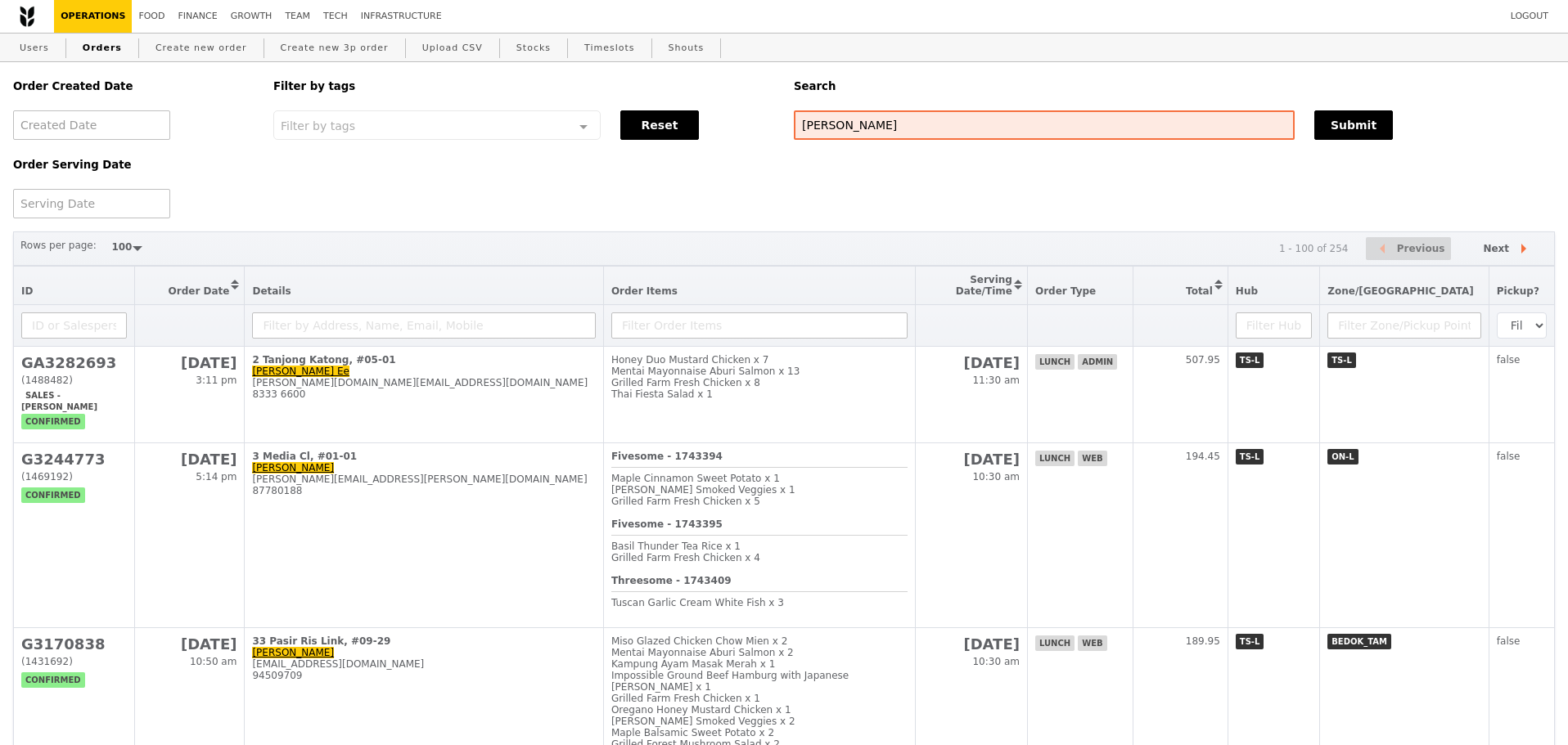
scroll to position [586, 0]
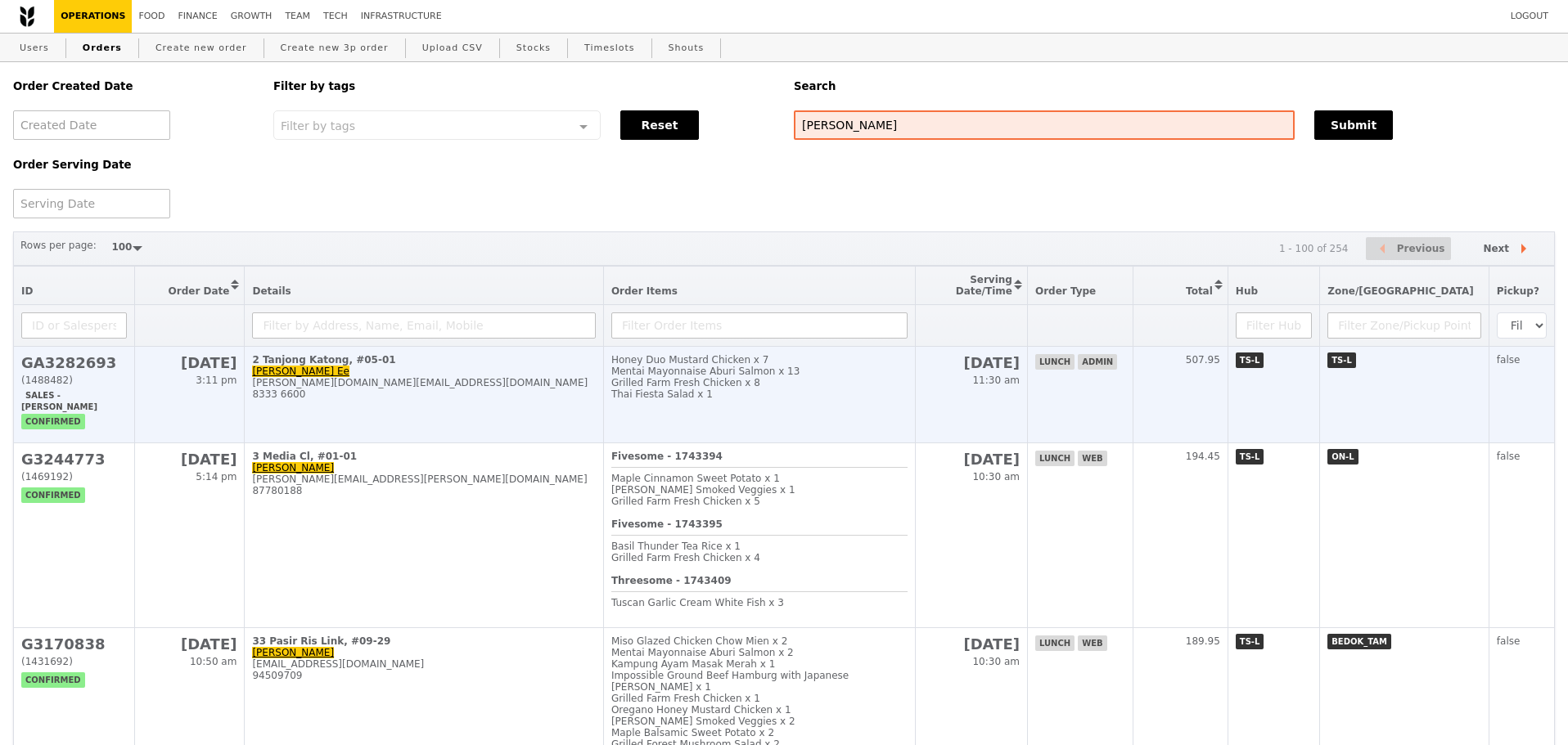
click at [738, 389] on div "Grilled Farm Fresh Chicken x 8" at bounding box center [759, 382] width 296 height 11
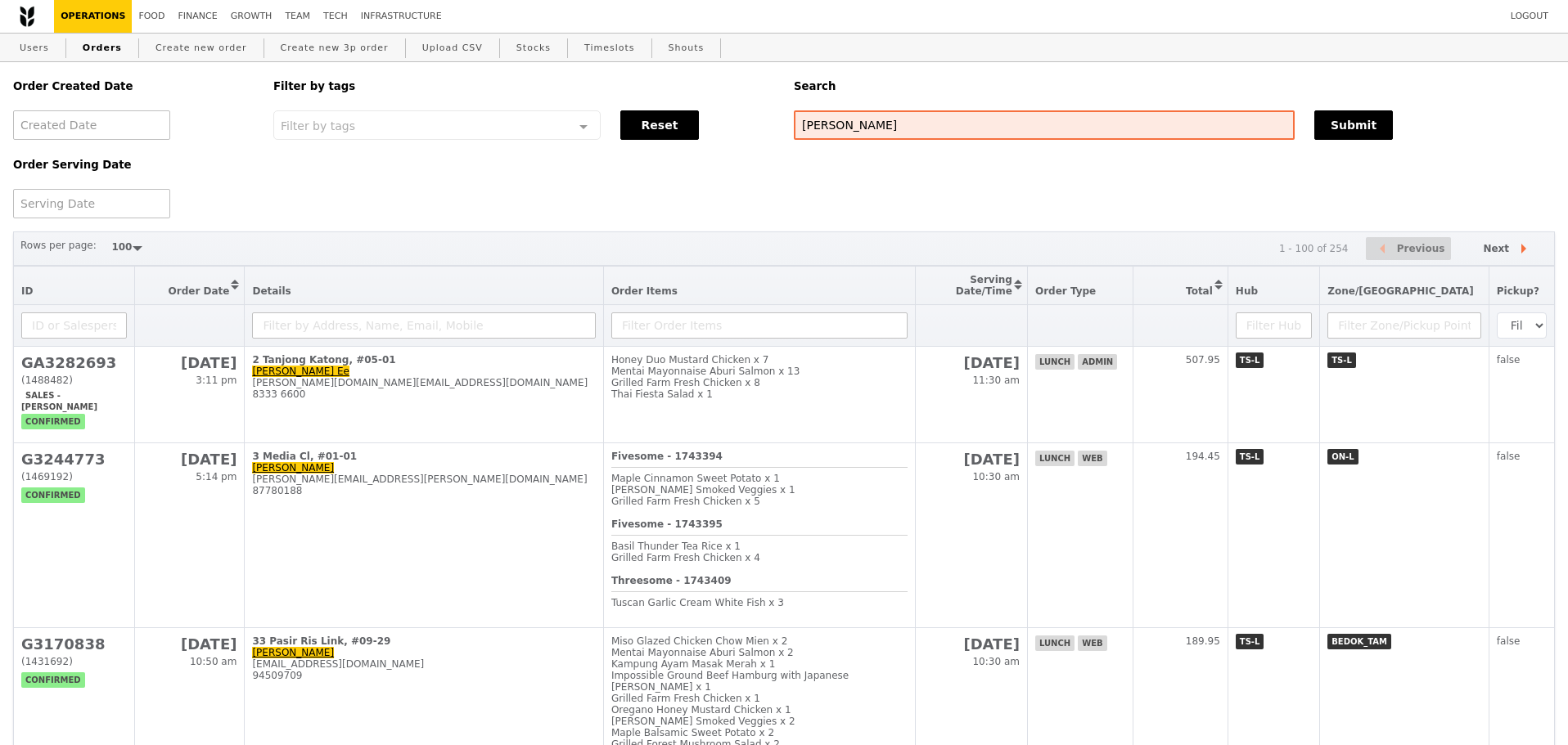
scroll to position [491, 0]
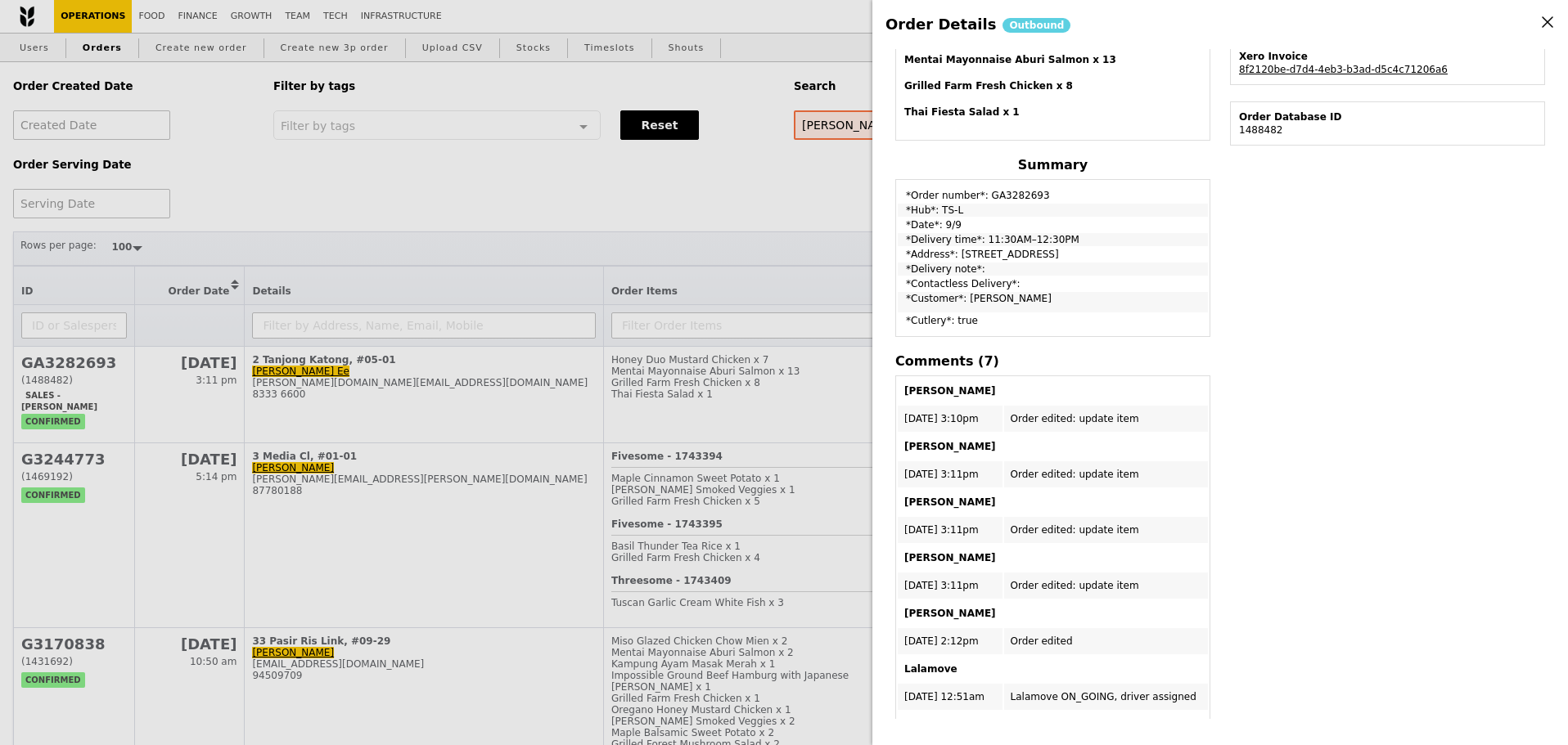
click at [722, 270] on div "Order Details Outbound Edit order Changelog Cancel Order ID GA3282693 – View re…" at bounding box center [784, 372] width 1568 height 745
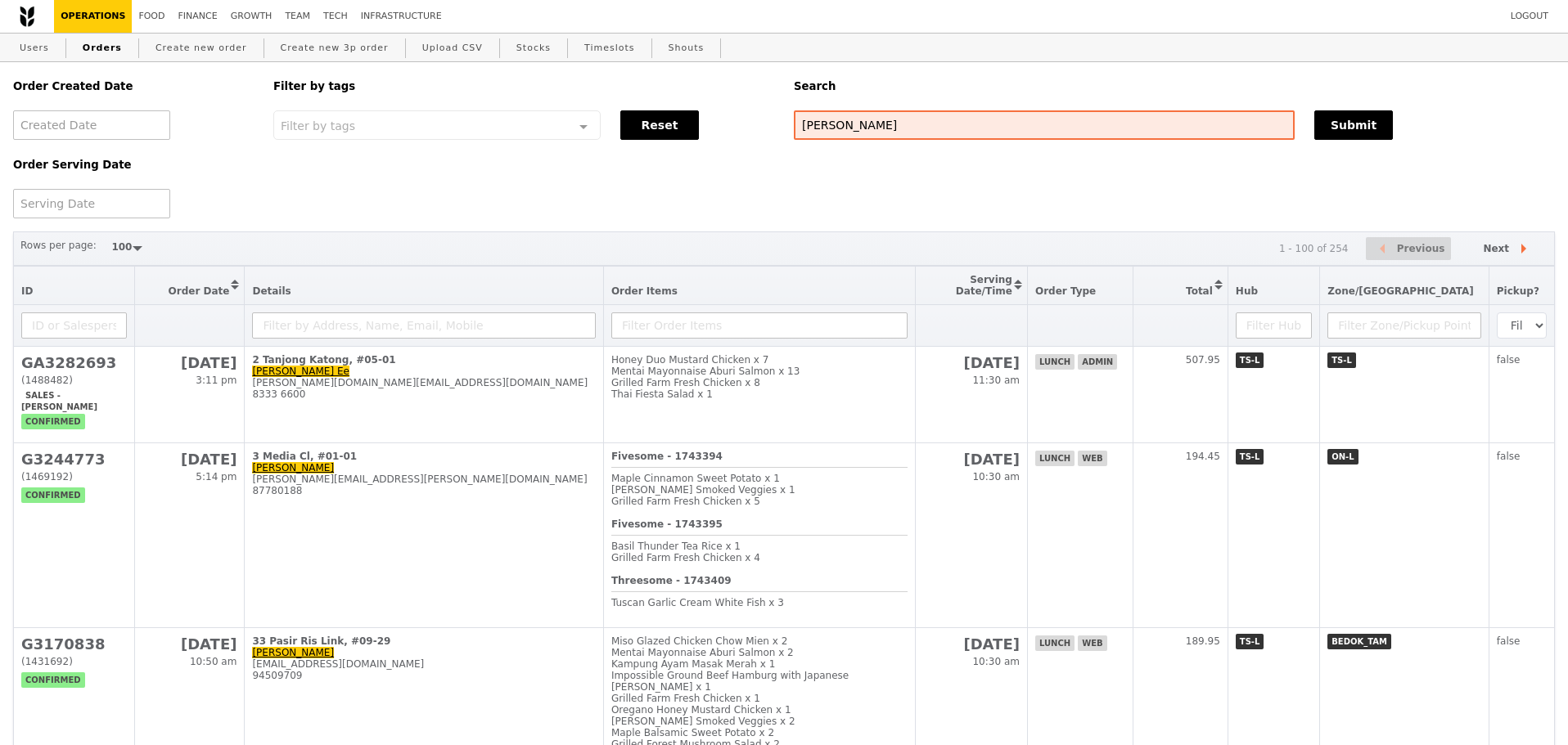
scroll to position [586, 0]
click at [712, 246] on div "Rows per page: 50 100 200 1 - 100 of 254 Previous Next" at bounding box center [784, 249] width 1542 height 35
